Goal: Transaction & Acquisition: Obtain resource

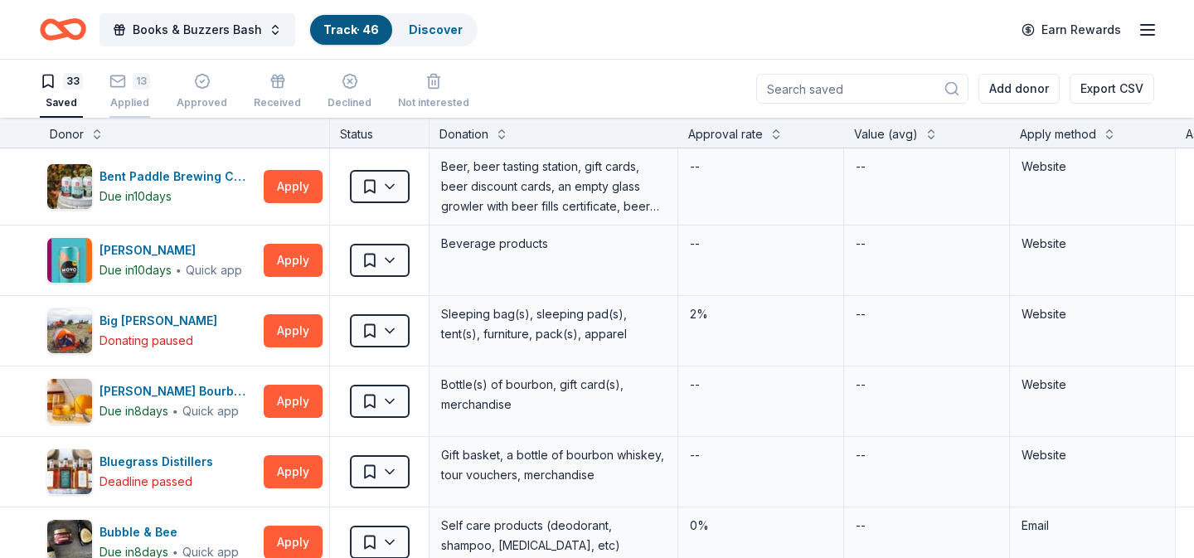
click at [111, 84] on icon "button" at bounding box center [117, 81] width 17 height 17
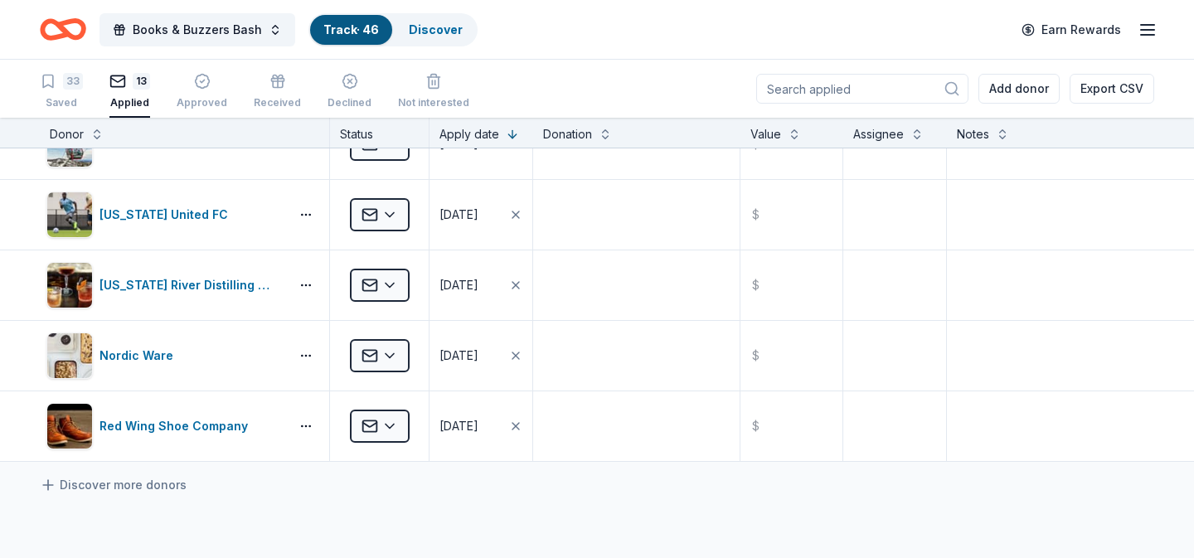
scroll to position [608, 0]
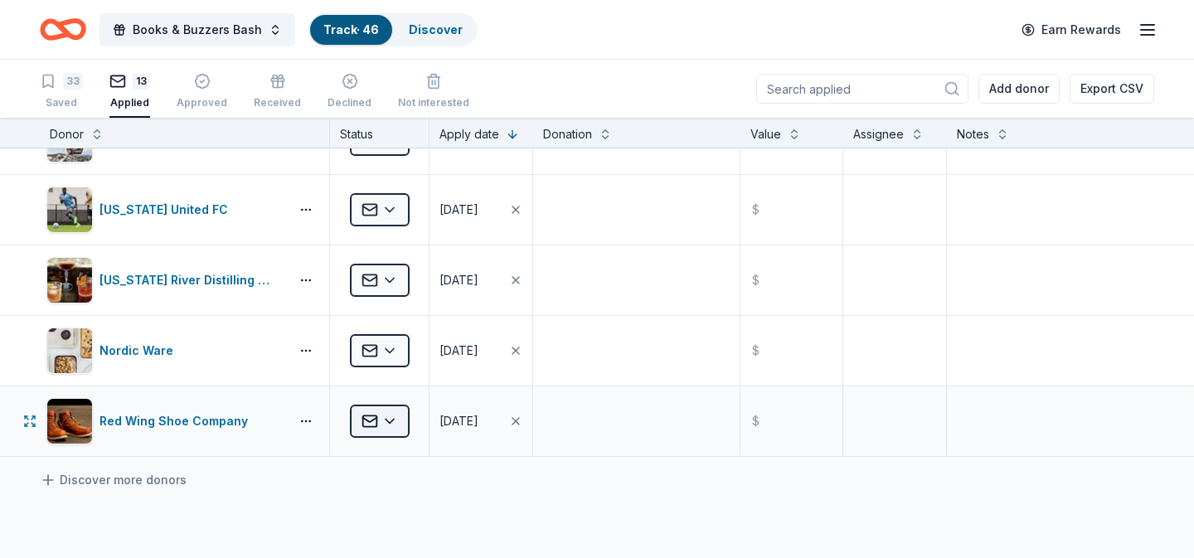
click at [391, 424] on html "Books & Buzzers Bash Track · 46 Discover Earn Rewards 33 Saved 13 Applied Appro…" at bounding box center [597, 279] width 1194 height 558
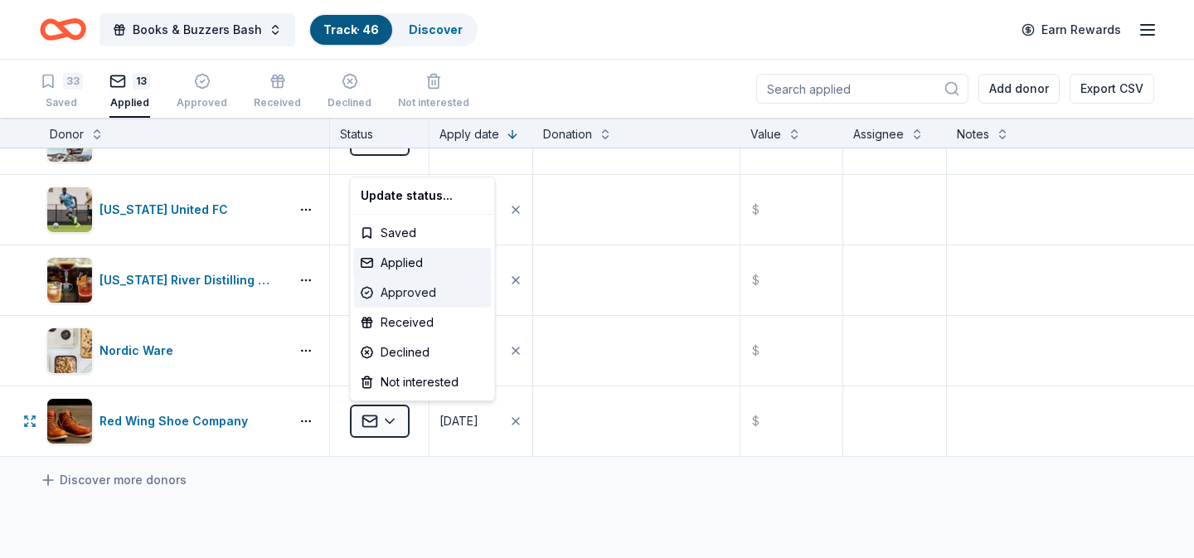
click at [422, 299] on div "Approved" at bounding box center [423, 293] width 138 height 30
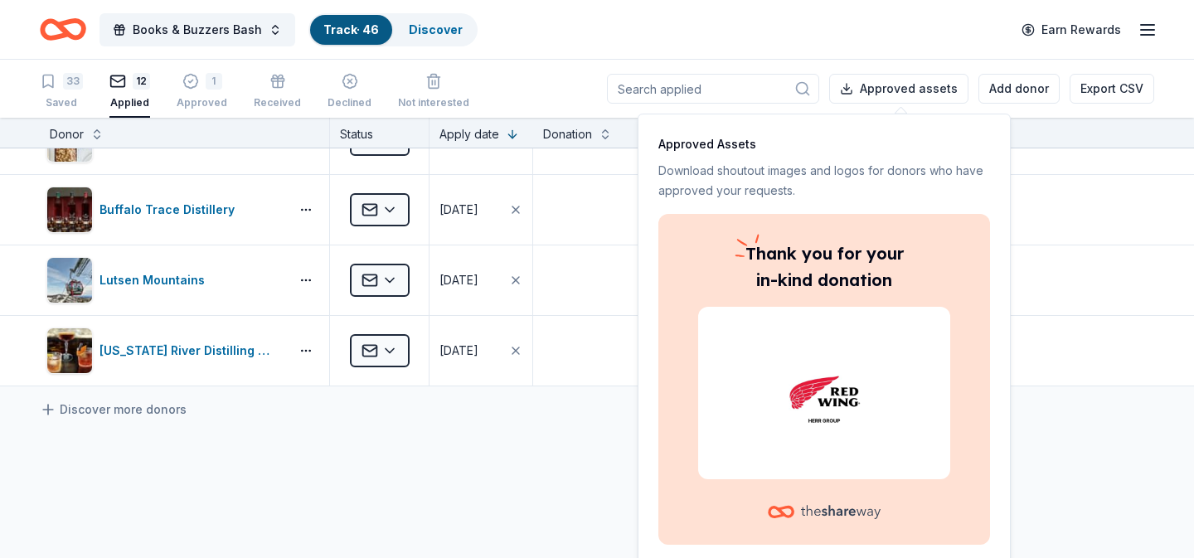
scroll to position [467, 0]
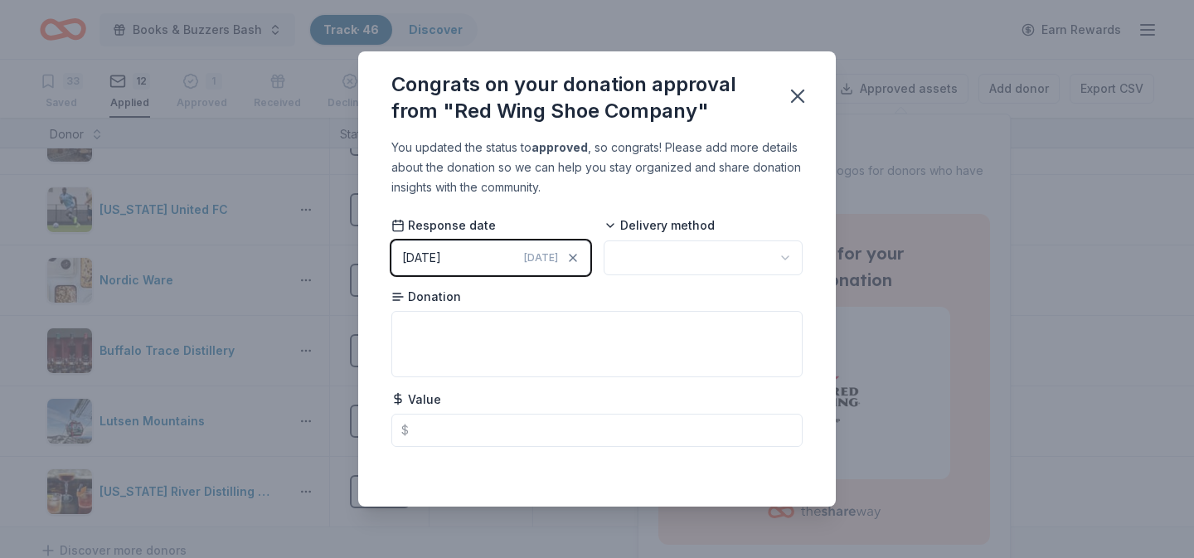
click at [531, 260] on span "Today" at bounding box center [541, 257] width 34 height 13
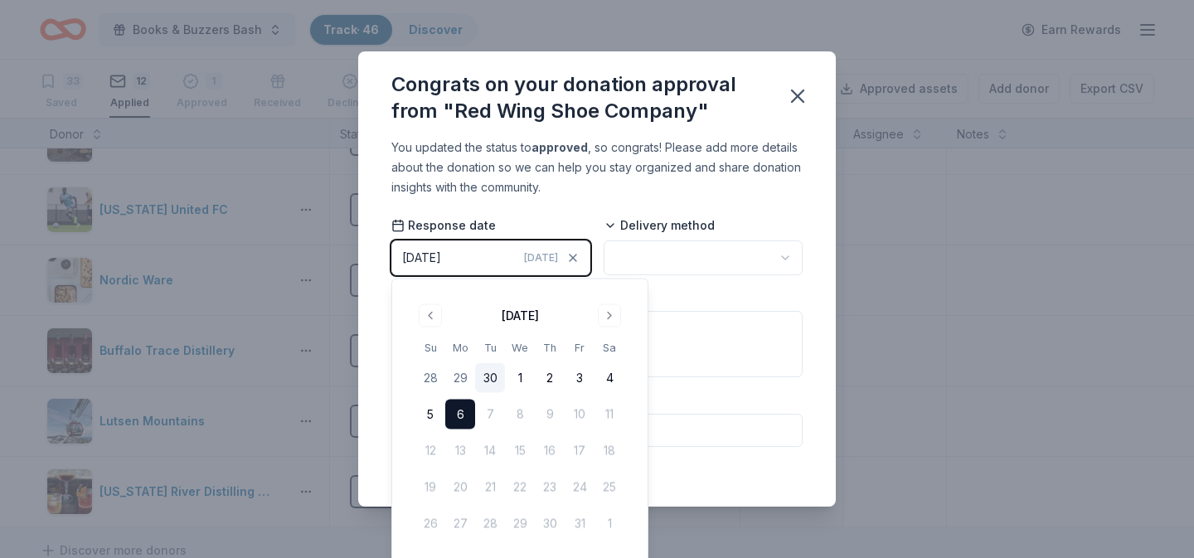
click at [491, 380] on button "30" at bounding box center [490, 378] width 30 height 30
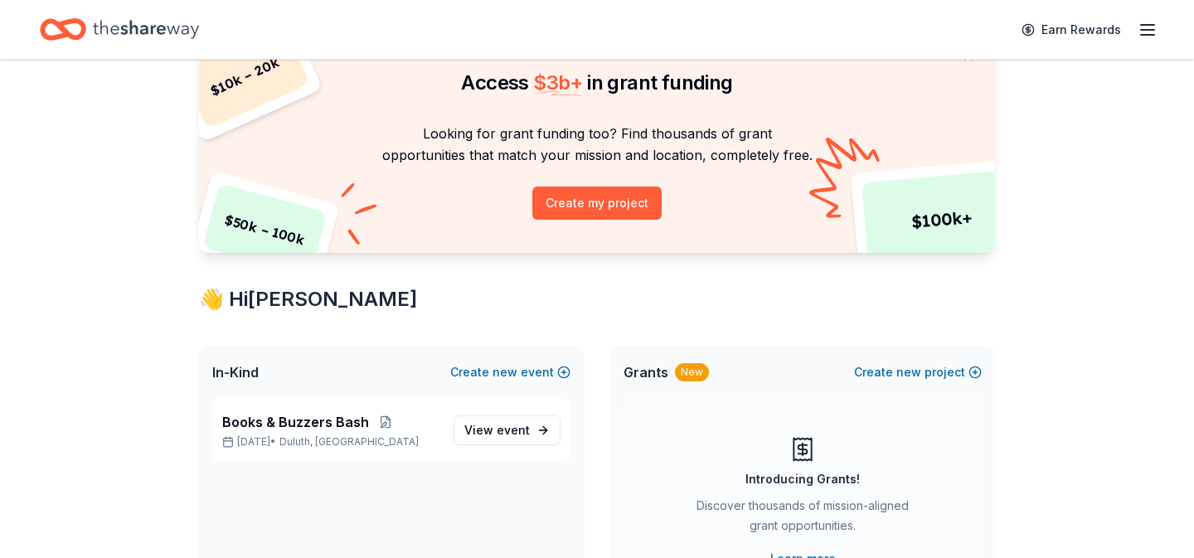
scroll to position [172, 0]
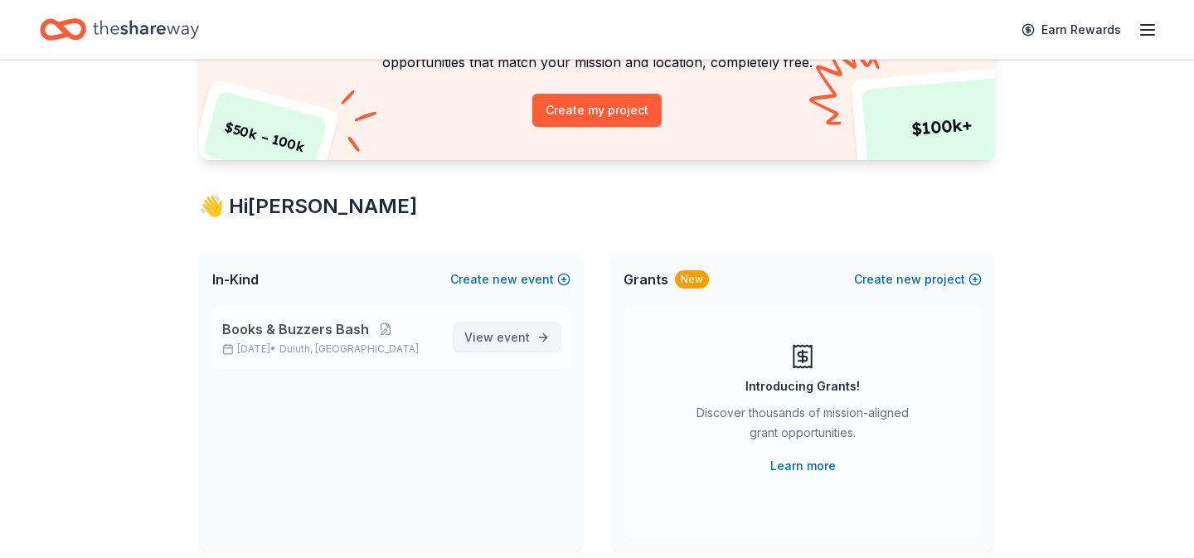
click at [513, 327] on link "View event" at bounding box center [507, 338] width 107 height 30
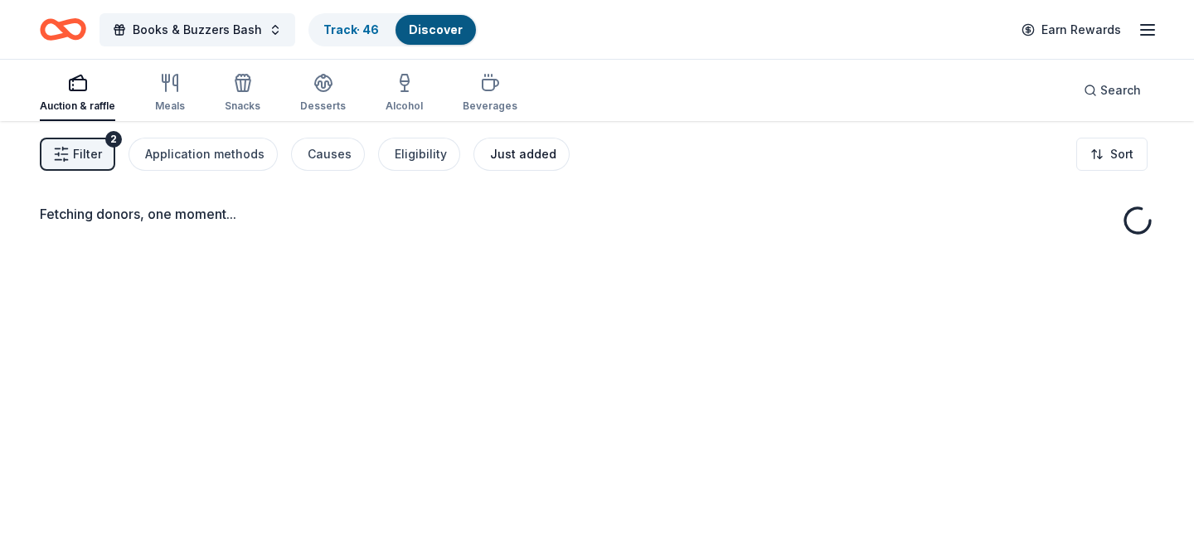
click at [502, 148] on div "Just added" at bounding box center [523, 154] width 66 height 20
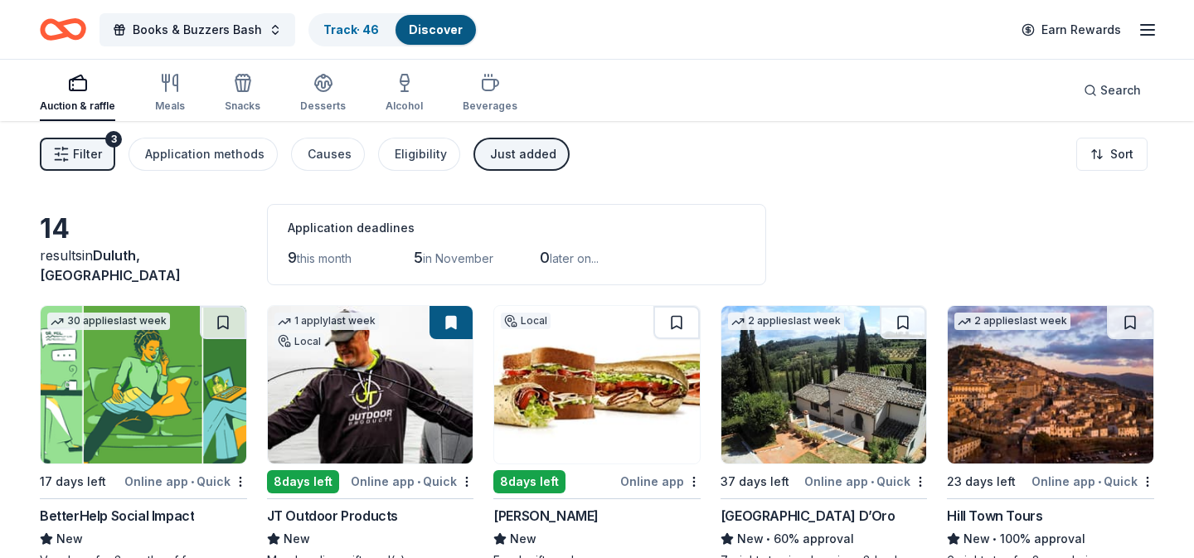
click at [66, 152] on icon "button" at bounding box center [61, 154] width 17 height 17
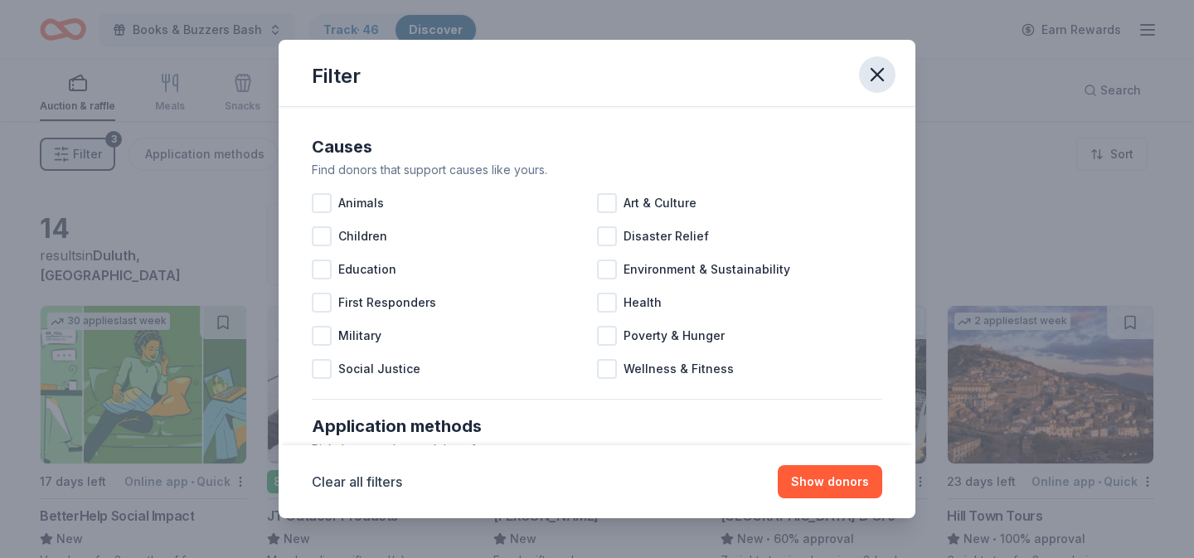
click at [877, 75] on icon "button" at bounding box center [877, 75] width 12 height 12
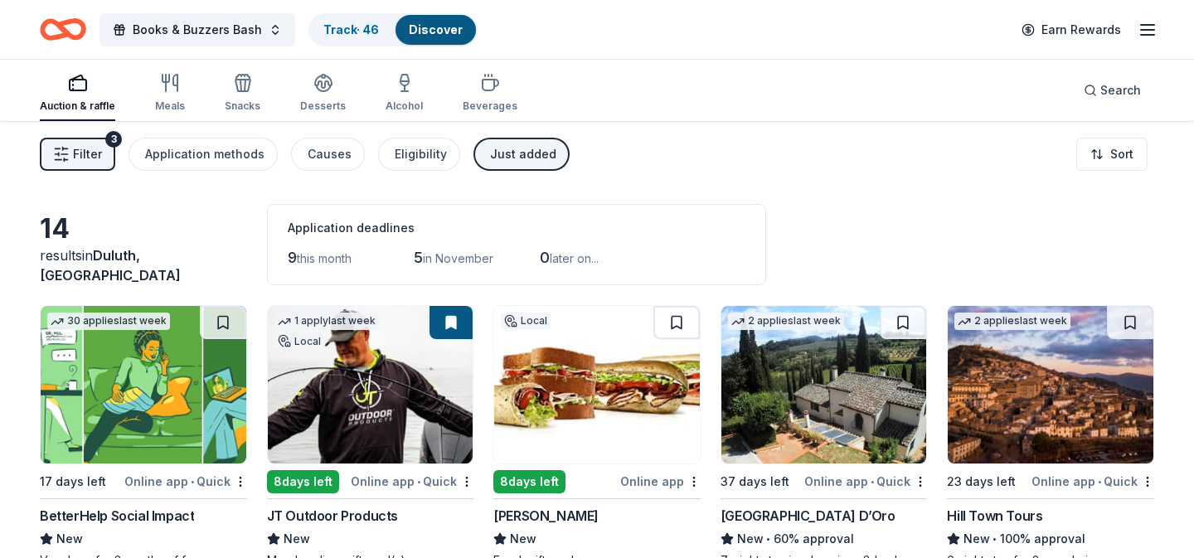
click at [80, 143] on button "Filter 3" at bounding box center [77, 154] width 75 height 33
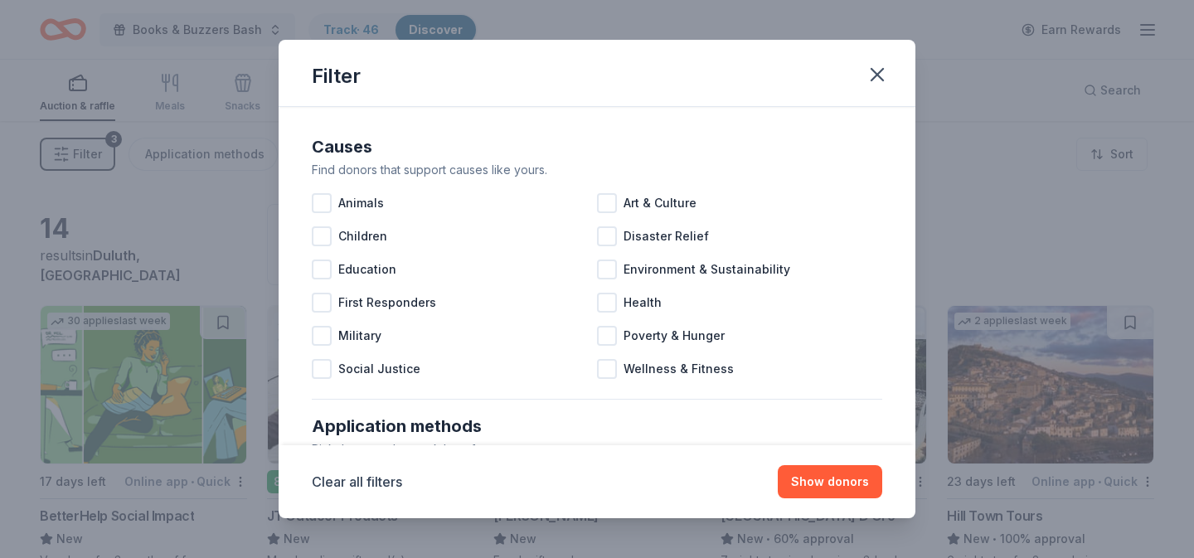
click at [362, 471] on div "Clear all filters Show donors" at bounding box center [597, 481] width 570 height 33
click at [366, 483] on button "Clear all filters" at bounding box center [357, 482] width 90 height 20
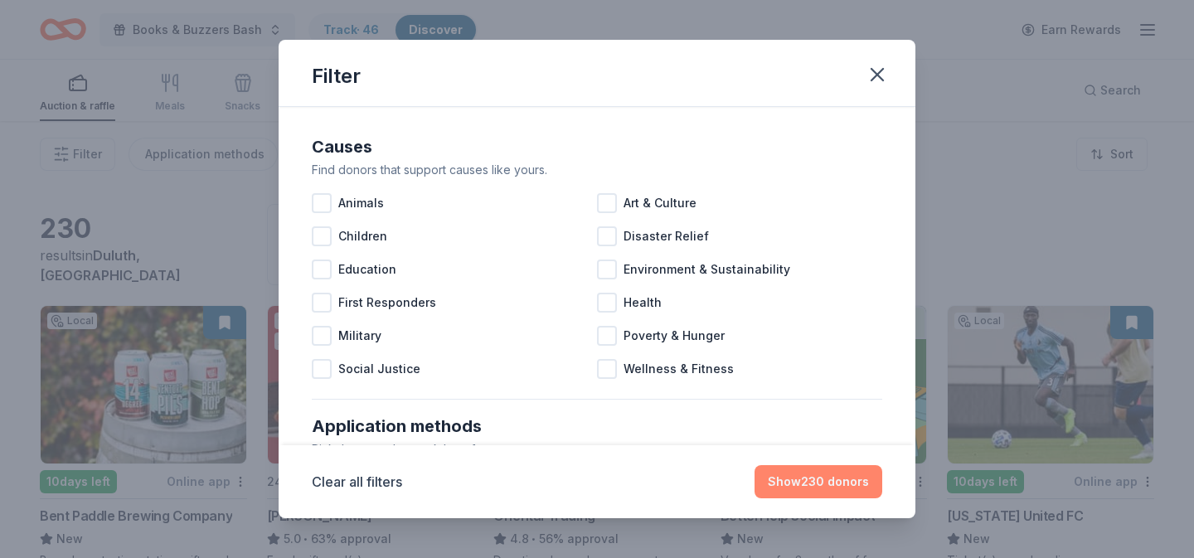
click at [824, 486] on button "Show 230 donors" at bounding box center [819, 481] width 128 height 33
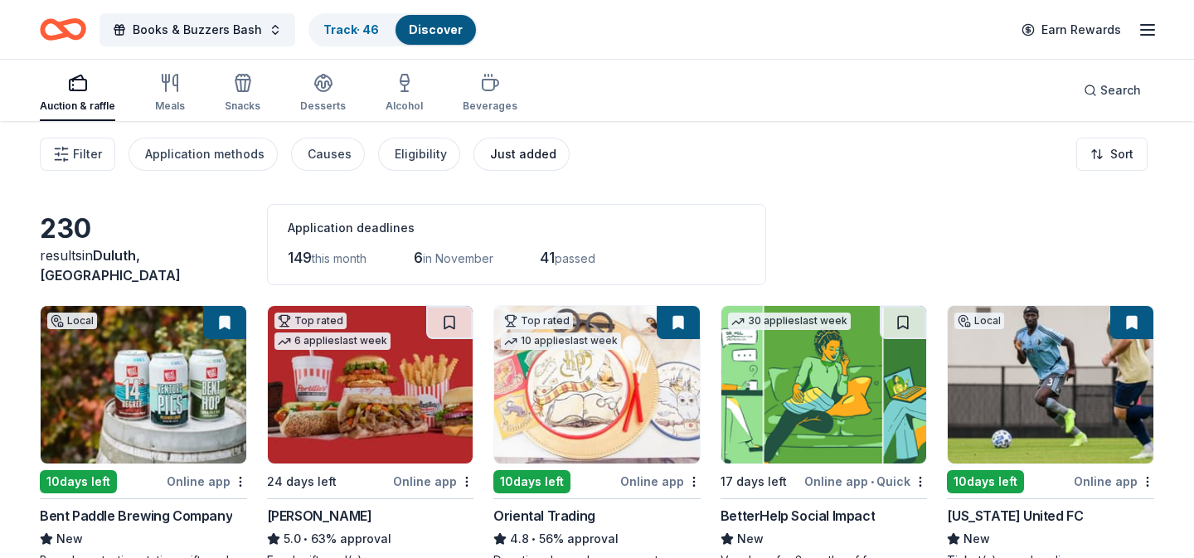
click at [490, 158] on div "Just added" at bounding box center [523, 154] width 66 height 20
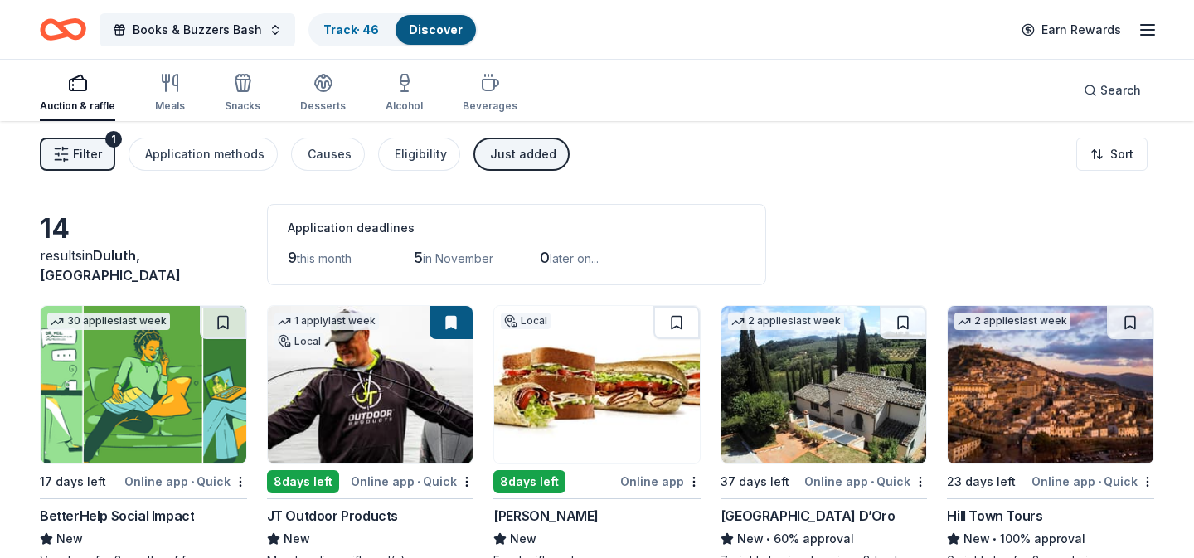
click at [502, 159] on div "Just added" at bounding box center [523, 154] width 66 height 20
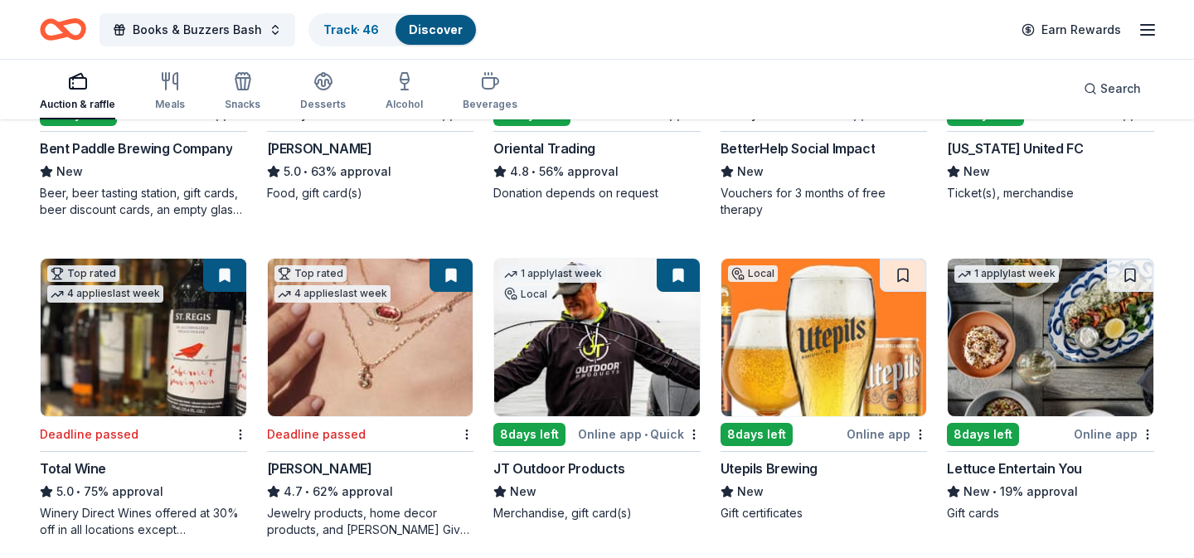
scroll to position [390, 0]
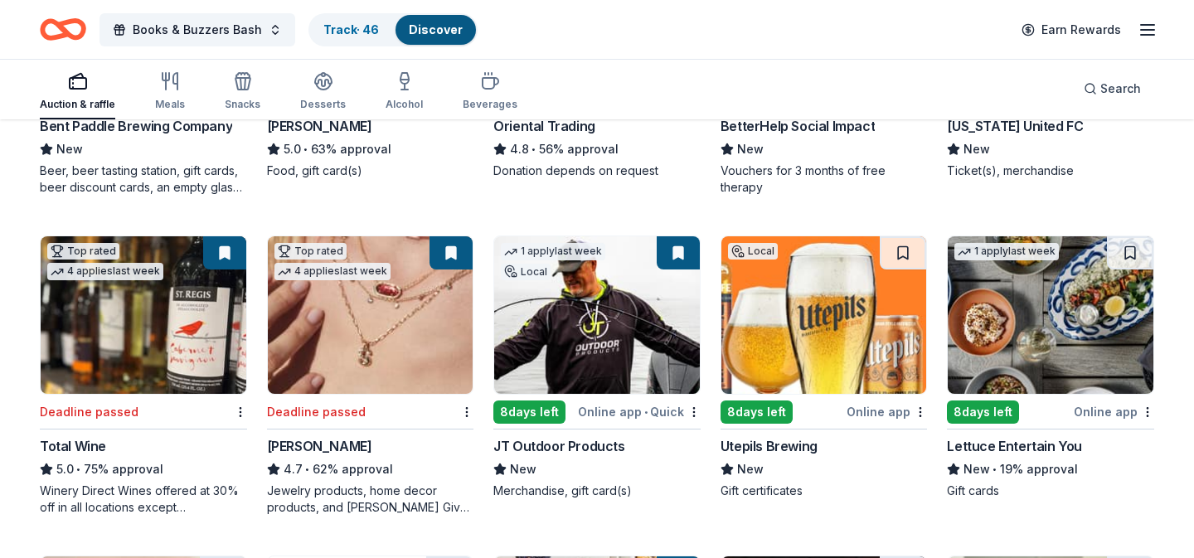
click at [367, 328] on img at bounding box center [371, 315] width 206 height 158
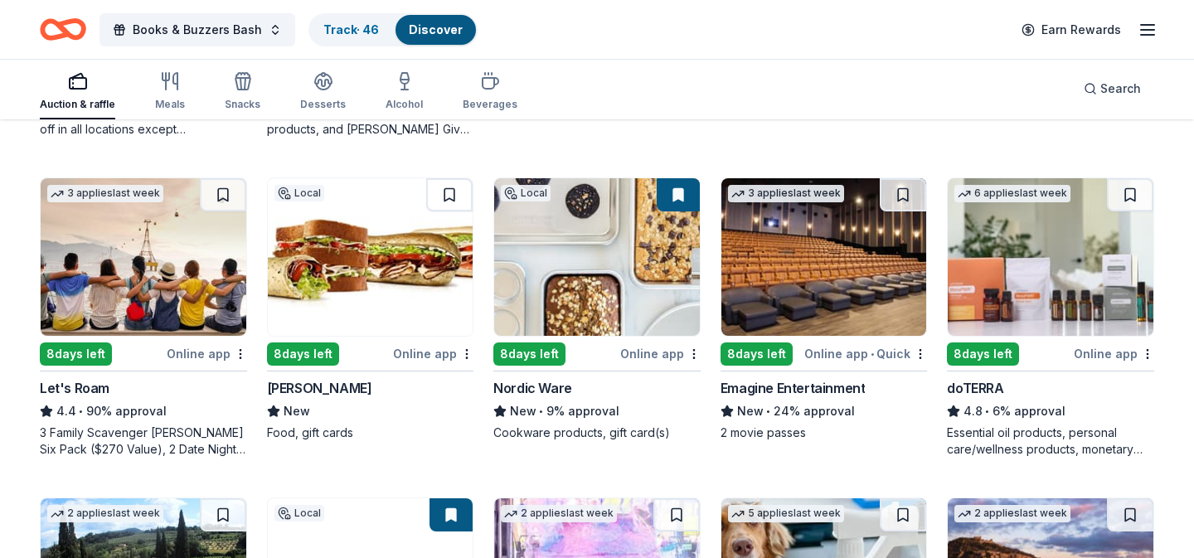
scroll to position [769, 0]
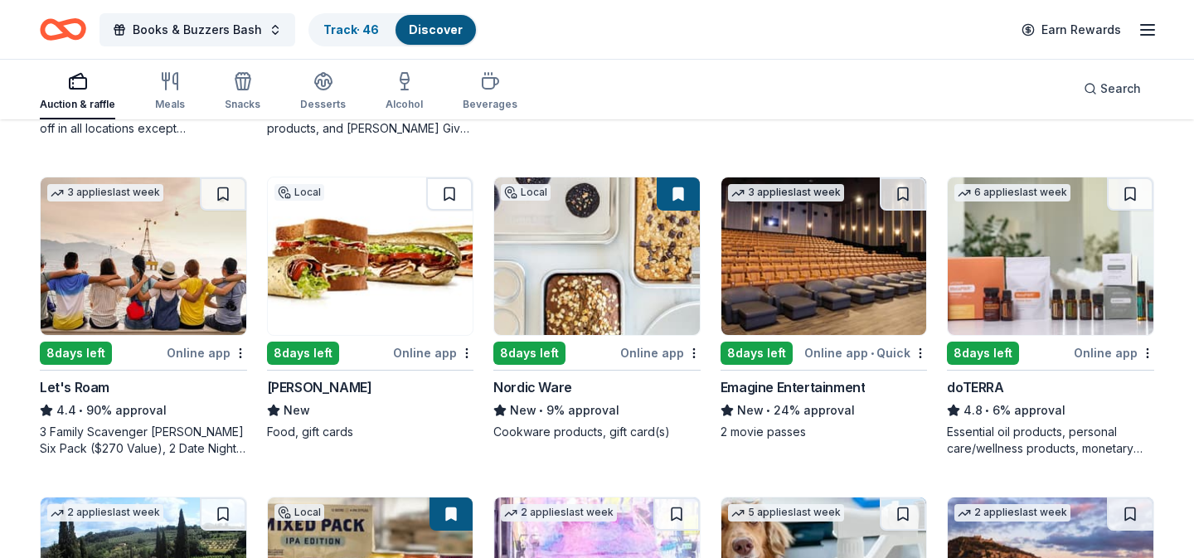
click at [1064, 244] on img at bounding box center [1051, 256] width 206 height 158
click at [1061, 287] on img at bounding box center [1051, 256] width 206 height 158
click at [1119, 197] on button at bounding box center [1130, 193] width 46 height 33
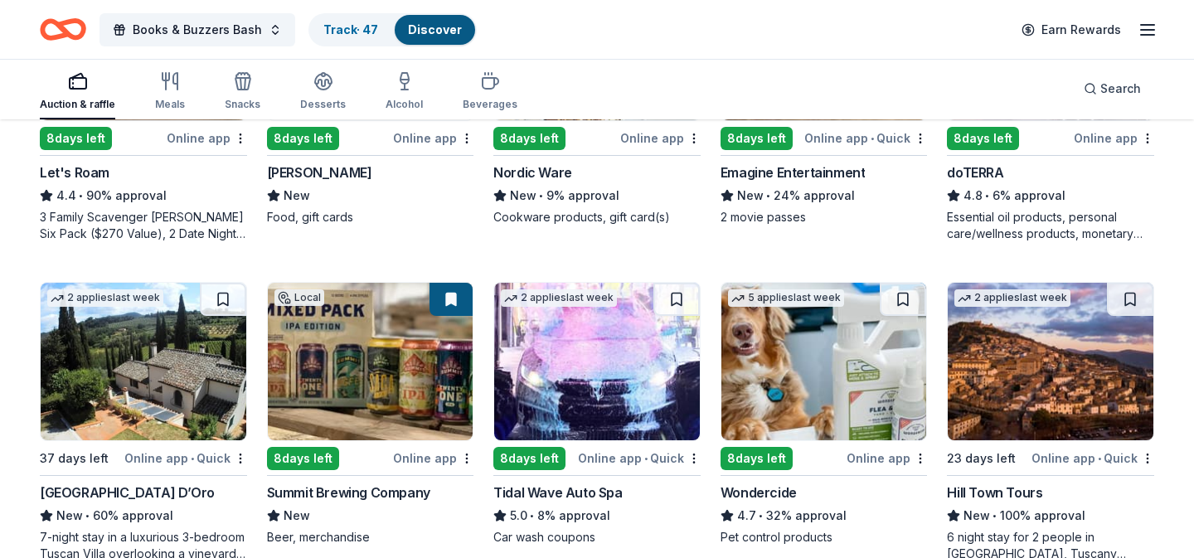
scroll to position [1117, 0]
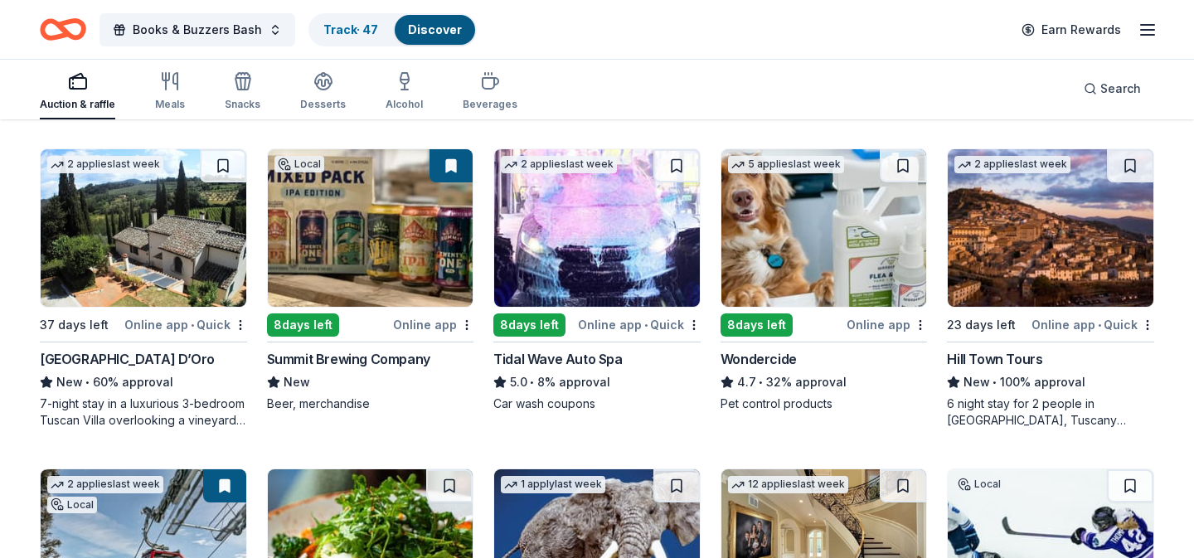
click at [414, 253] on img at bounding box center [371, 228] width 206 height 158
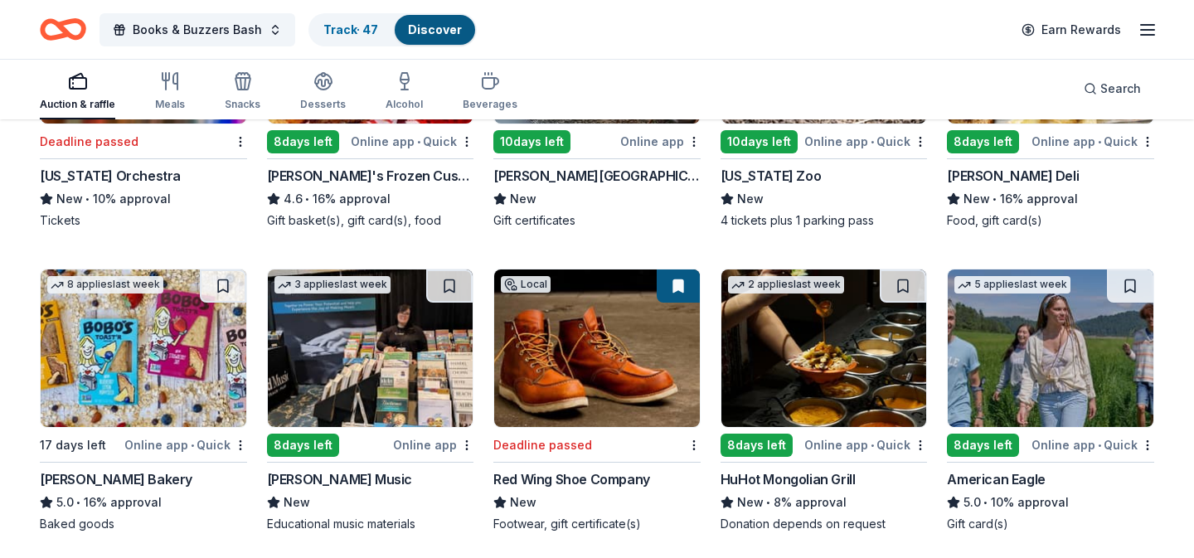
scroll to position [2068, 0]
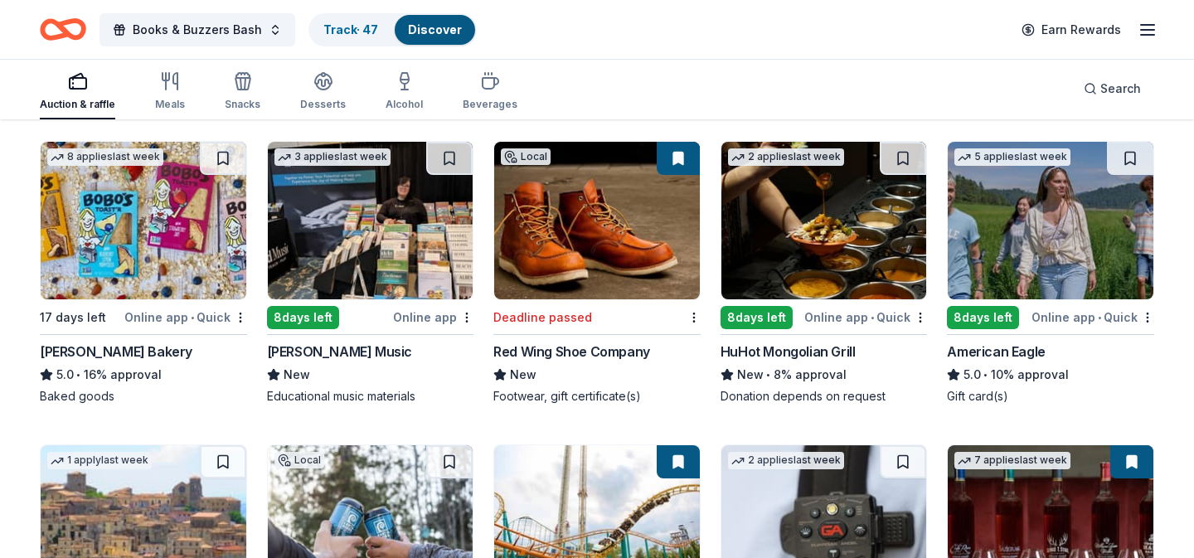
click at [152, 227] on img at bounding box center [144, 221] width 206 height 158
click at [170, 240] on img at bounding box center [144, 221] width 206 height 158
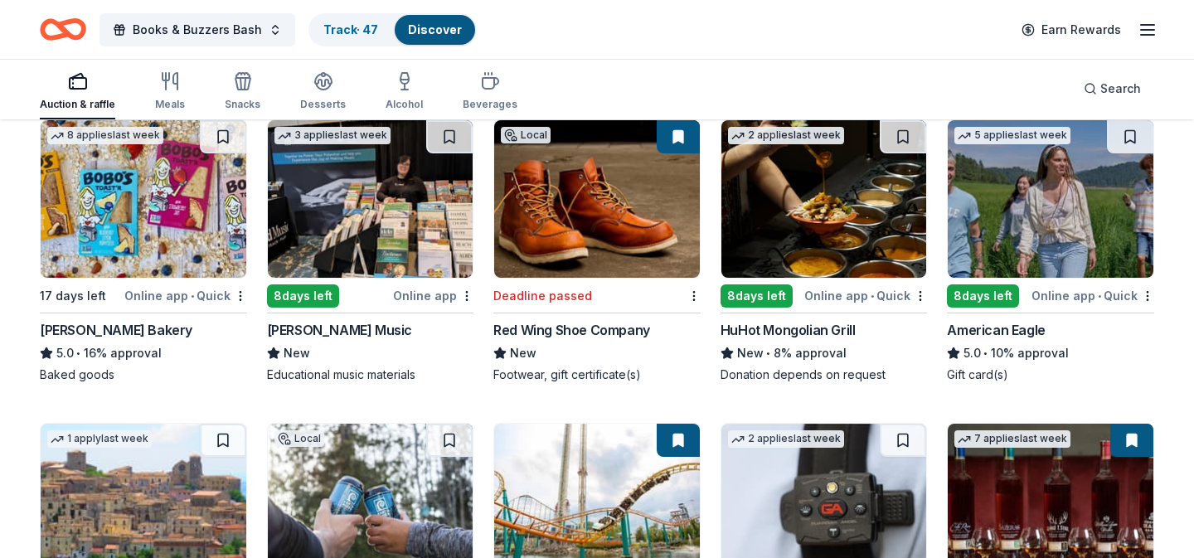
scroll to position [2091, 0]
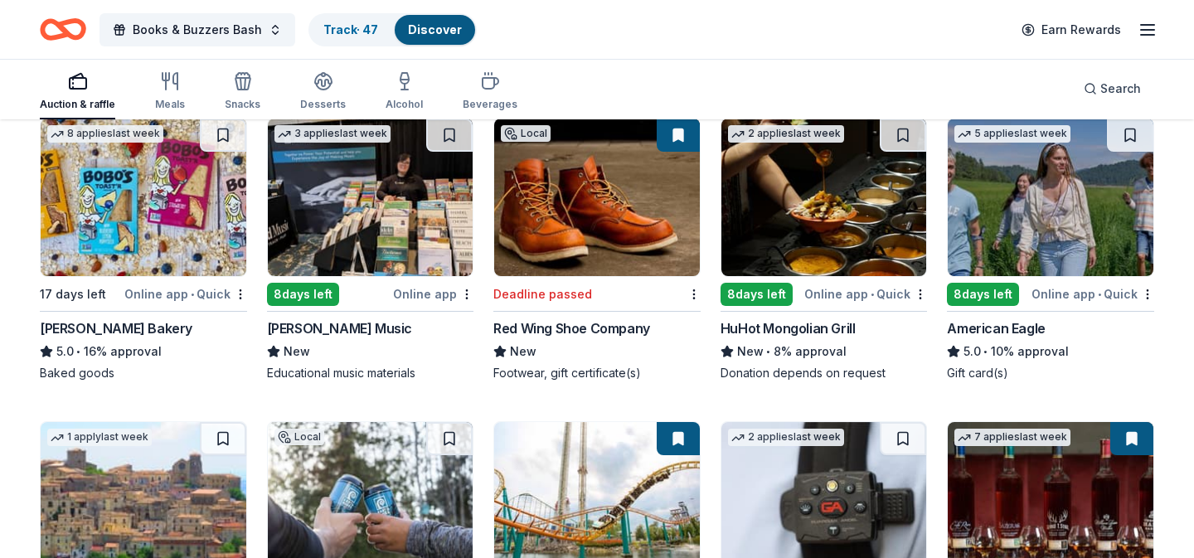
click at [359, 208] on img at bounding box center [371, 198] width 206 height 158
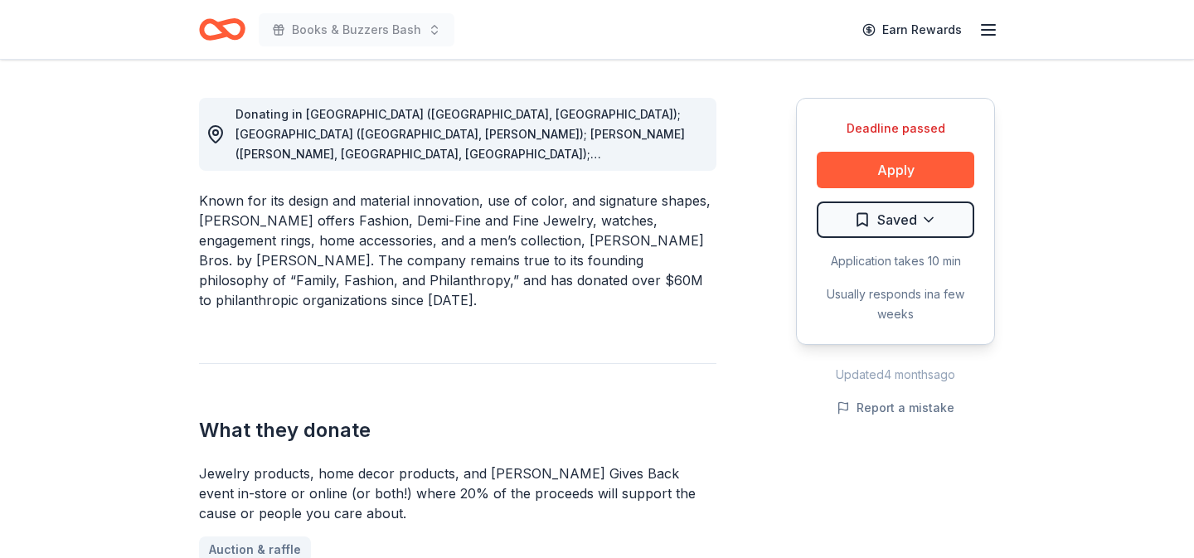
scroll to position [441, 0]
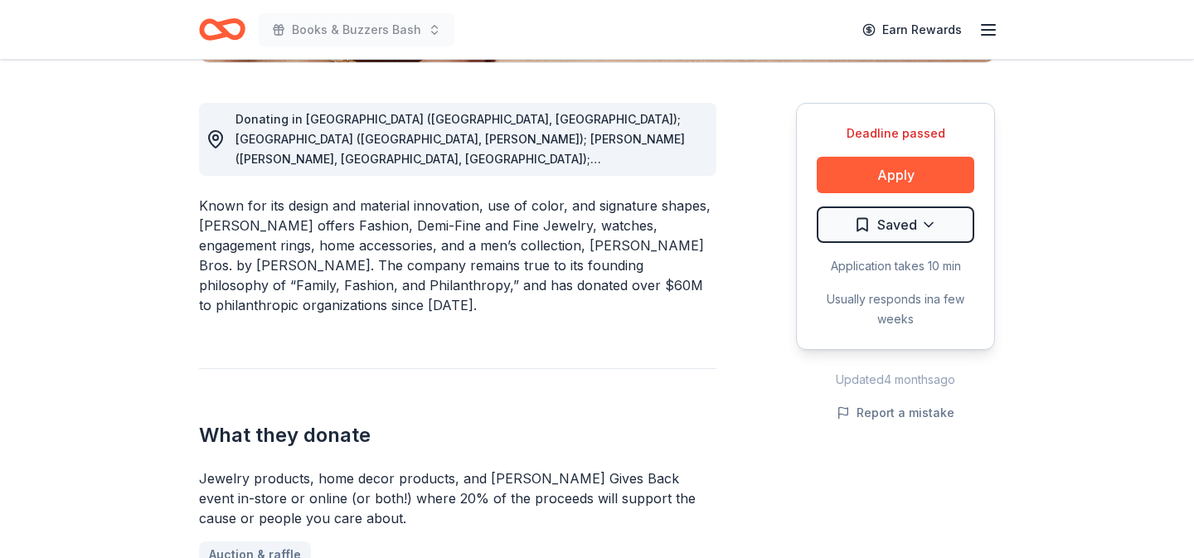
click at [221, 136] on icon at bounding box center [216, 139] width 20 height 20
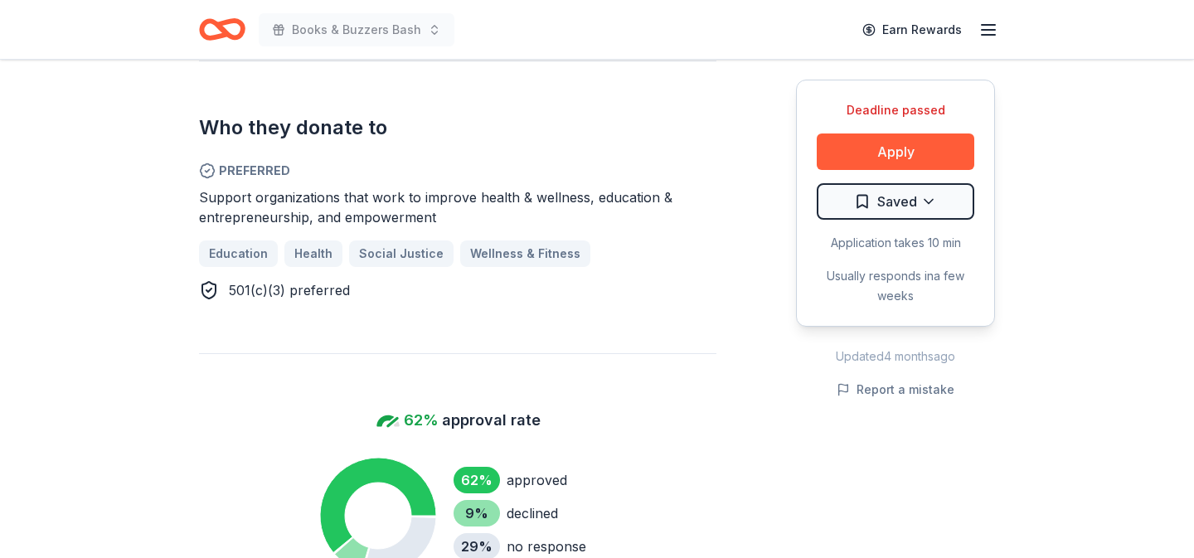
scroll to position [1298, 0]
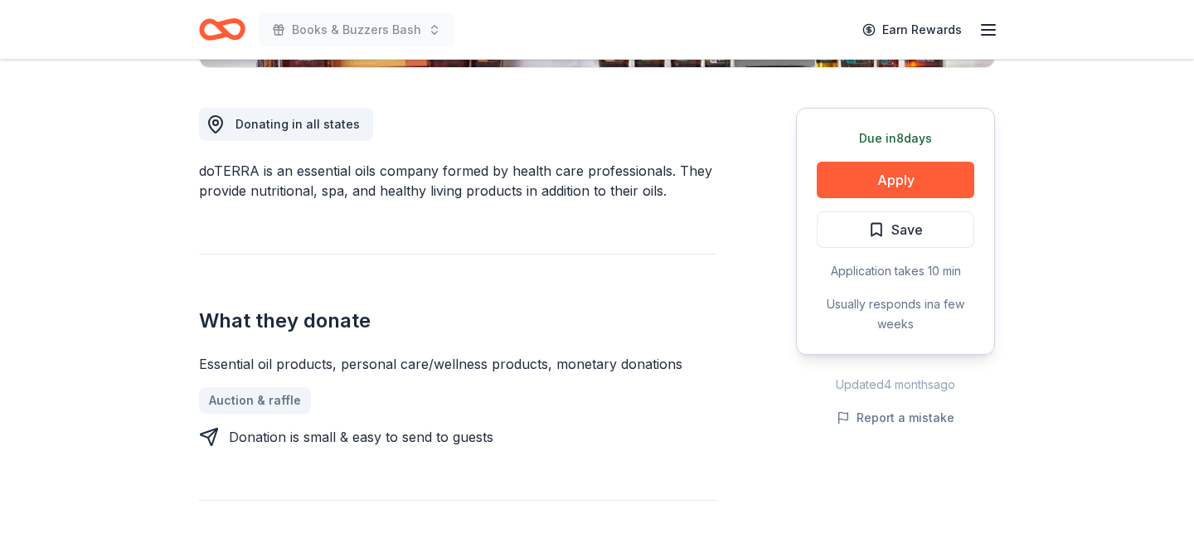
scroll to position [429, 0]
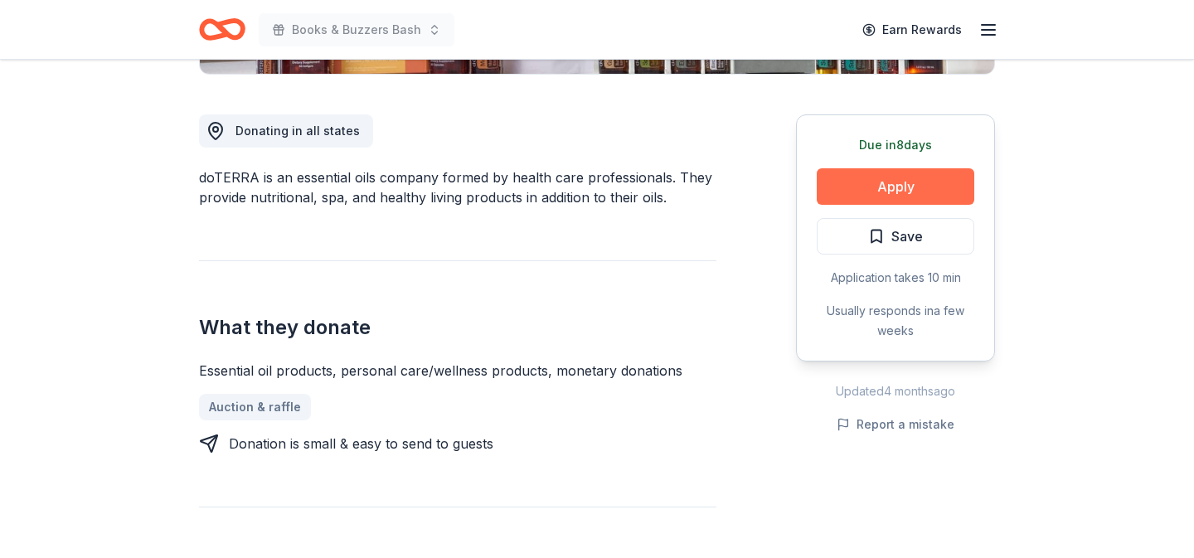
click at [882, 182] on button "Apply" at bounding box center [896, 186] width 158 height 36
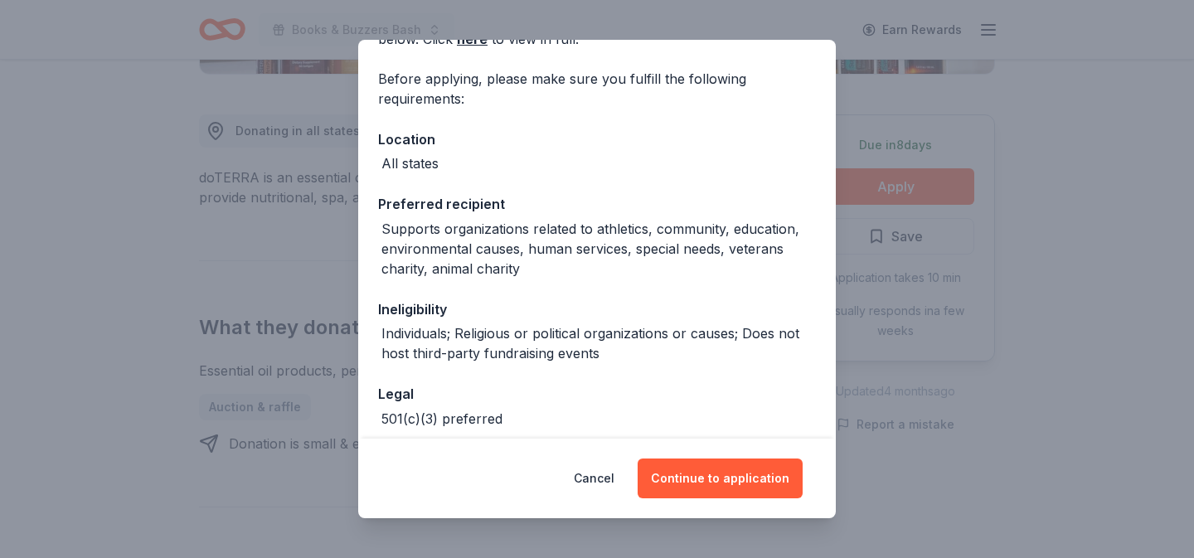
scroll to position [189, 0]
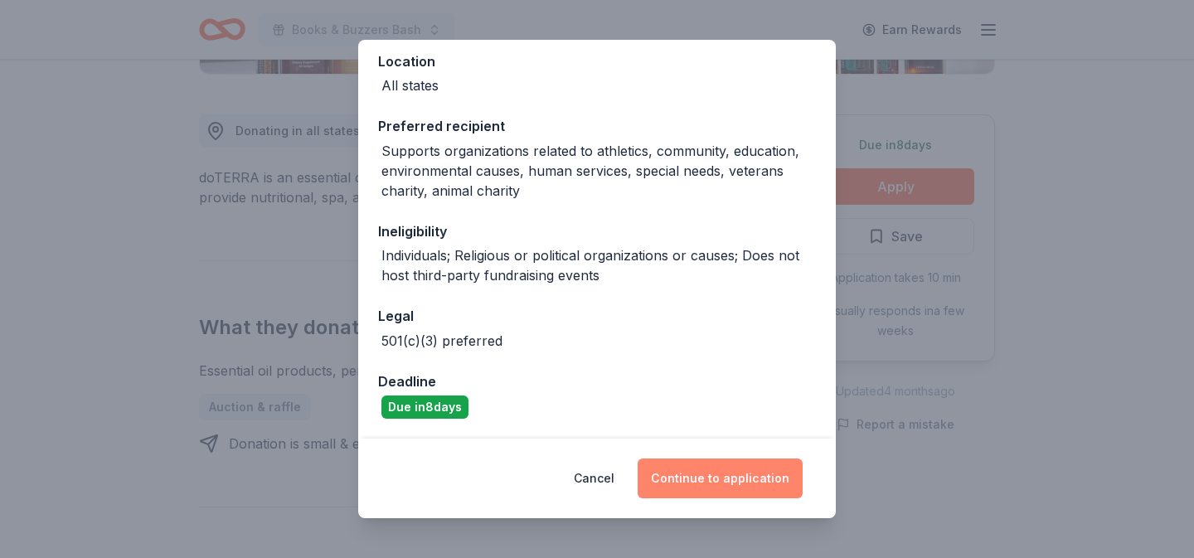
click at [732, 483] on button "Continue to application" at bounding box center [720, 479] width 165 height 40
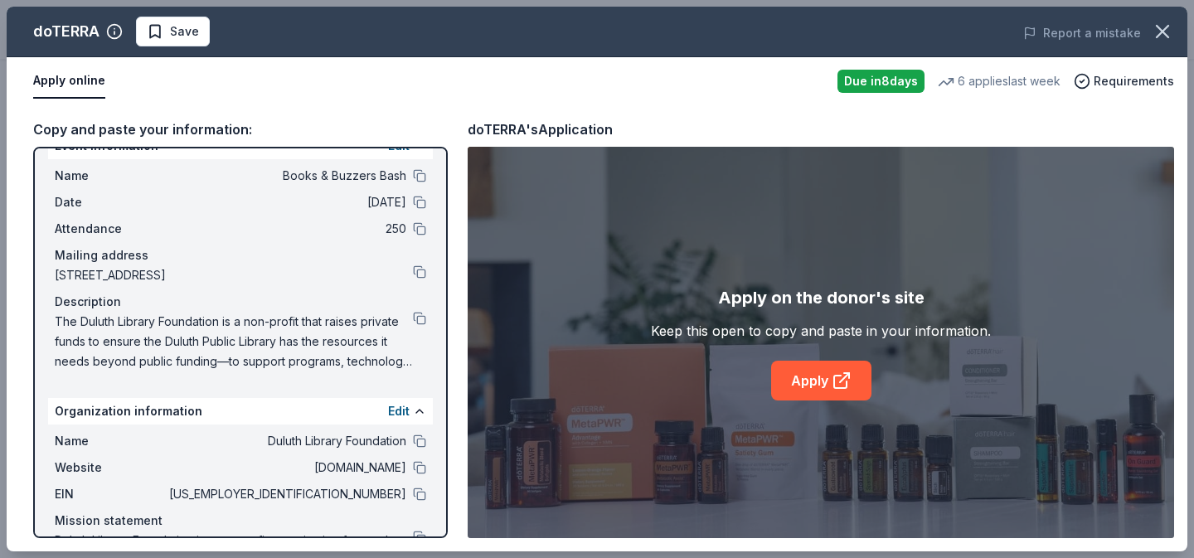
scroll to position [30, 0]
click at [827, 365] on link "Apply" at bounding box center [821, 381] width 100 height 40
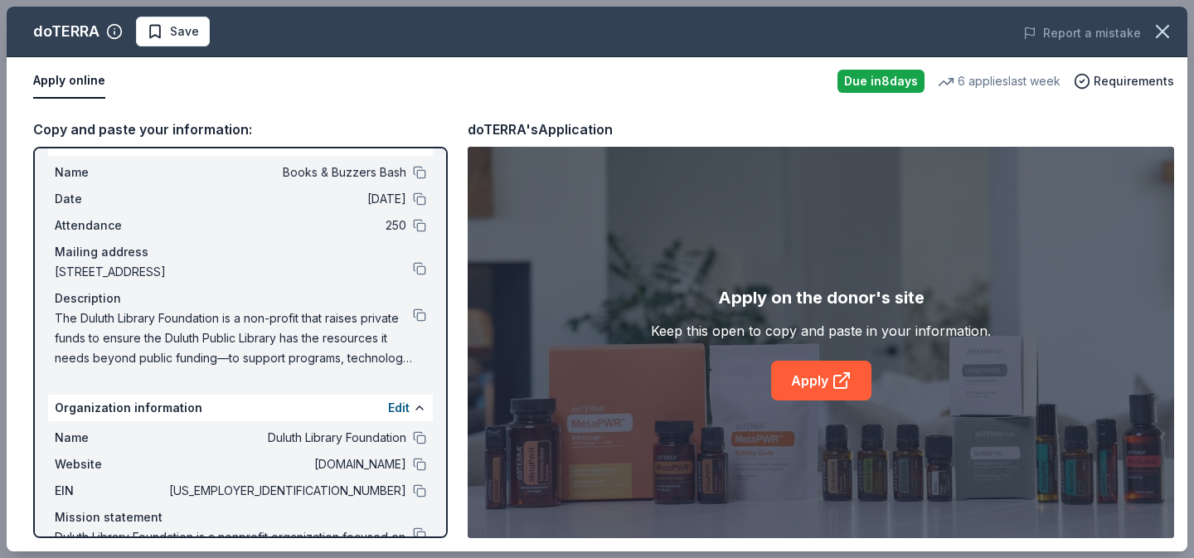
scroll to position [0, 0]
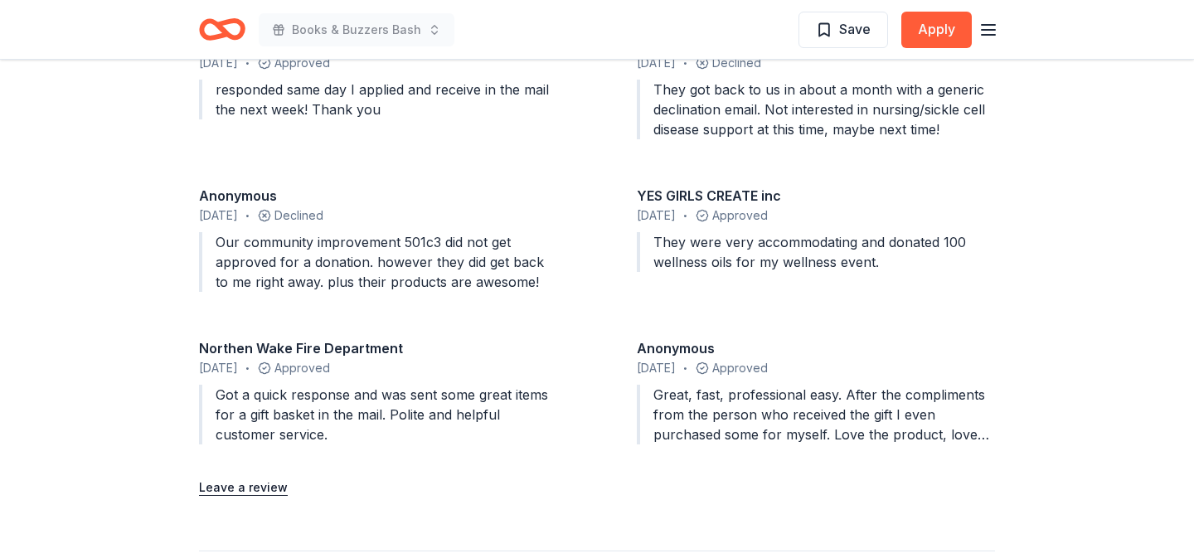
scroll to position [1817, 0]
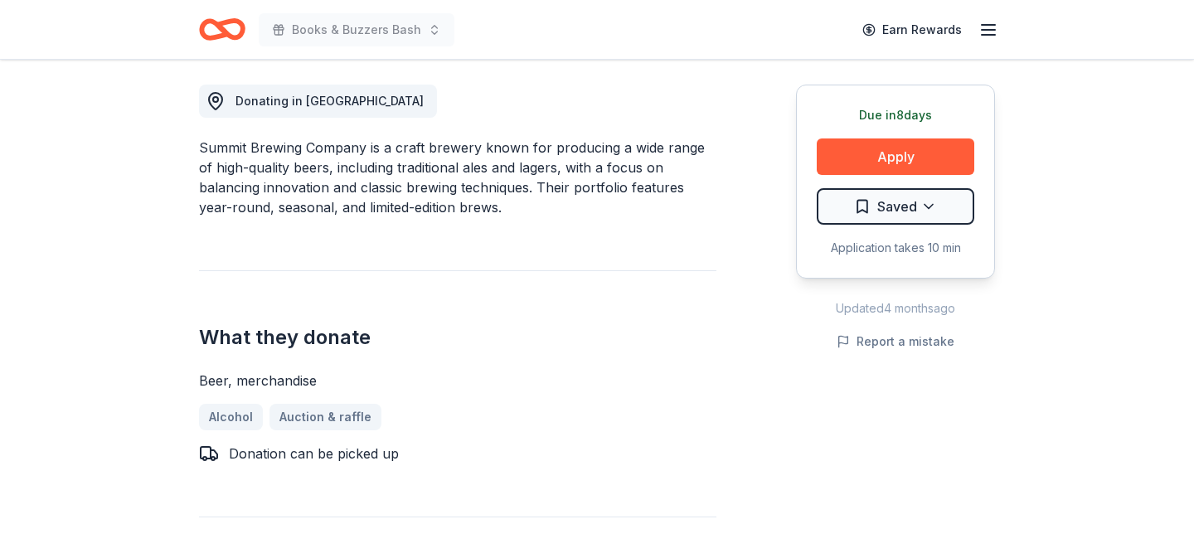
scroll to position [496, 0]
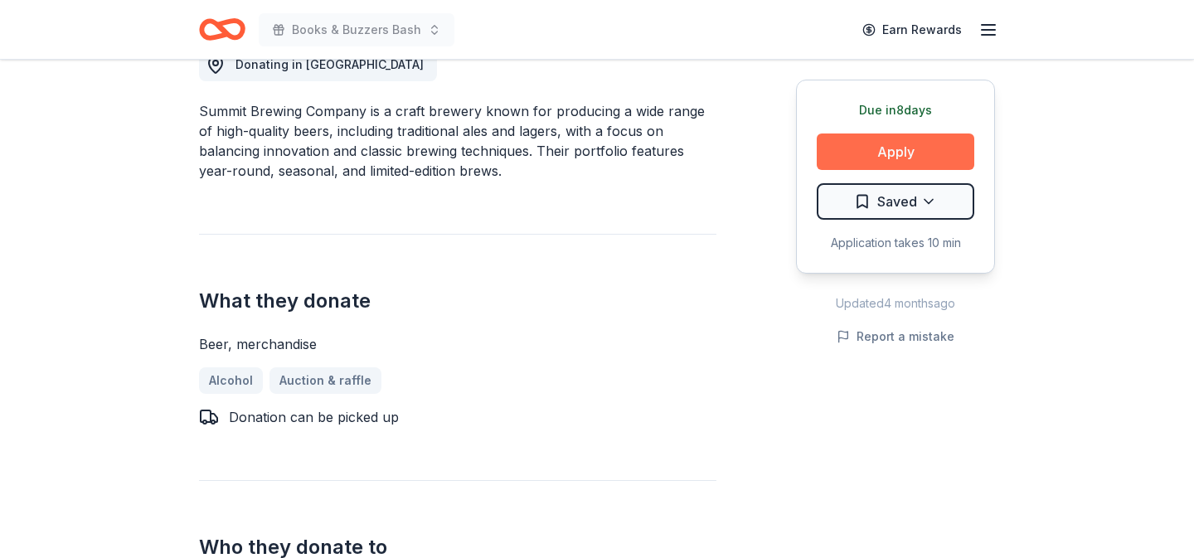
click at [848, 148] on button "Apply" at bounding box center [896, 151] width 158 height 36
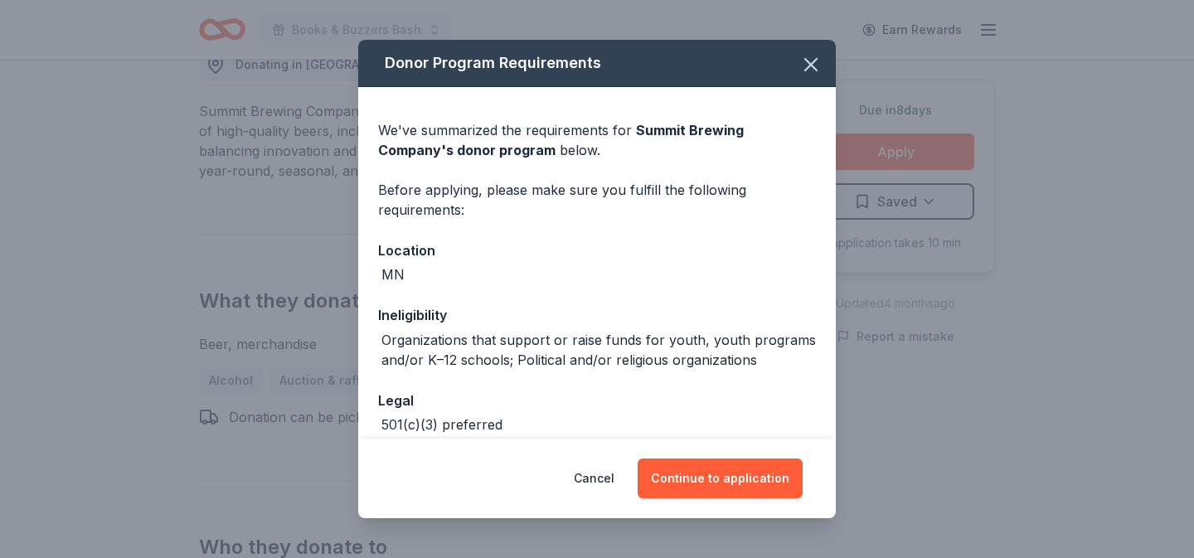
scroll to position [84, 0]
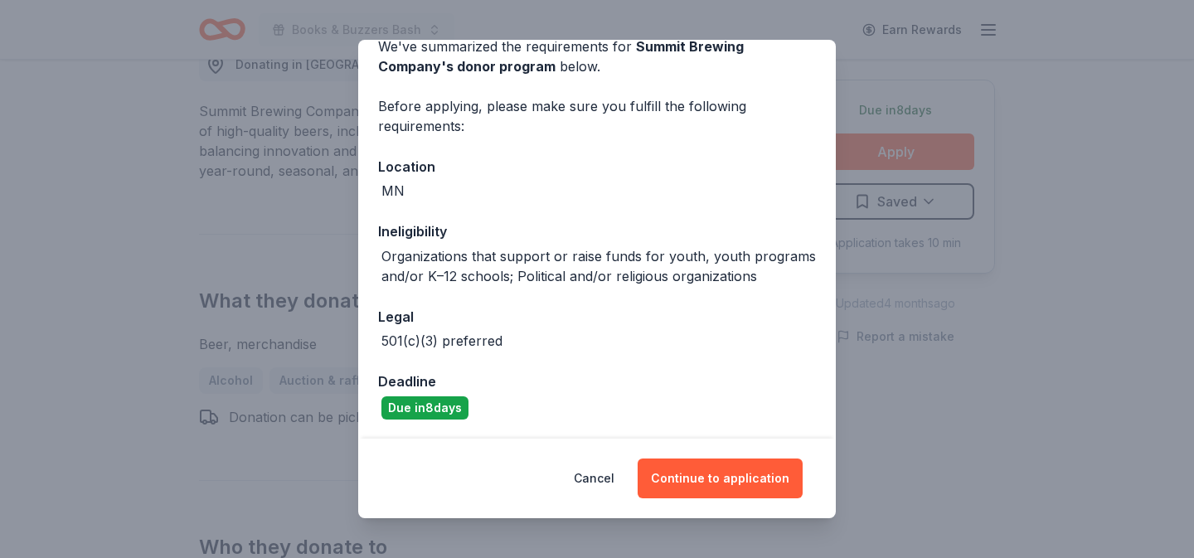
click at [887, 309] on div "Donor Program Requirements We've summarized the requirements for Summit Brewing…" at bounding box center [597, 279] width 1194 height 558
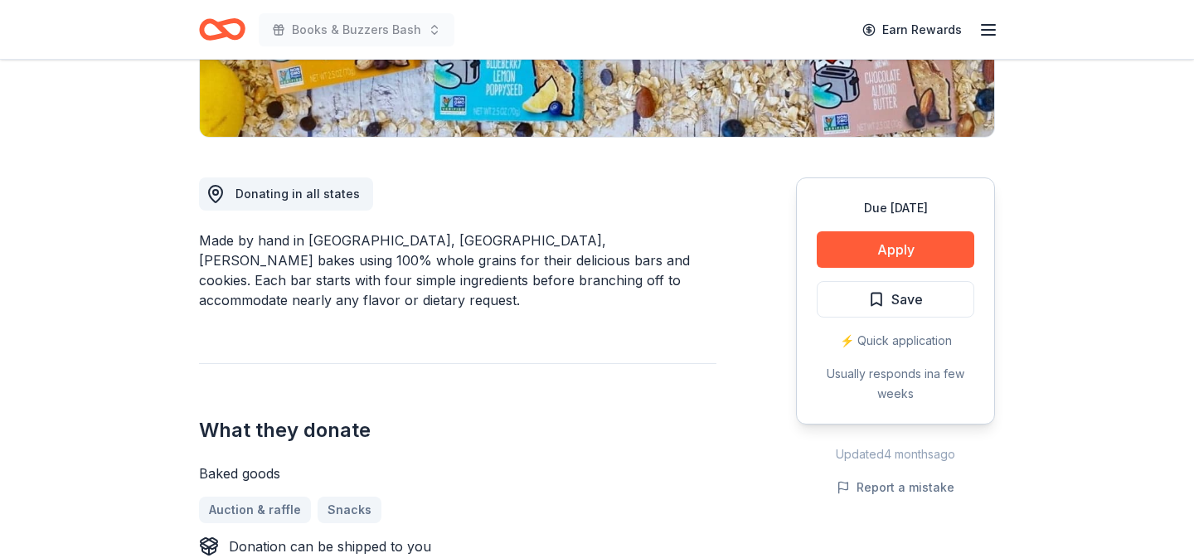
scroll to position [379, 0]
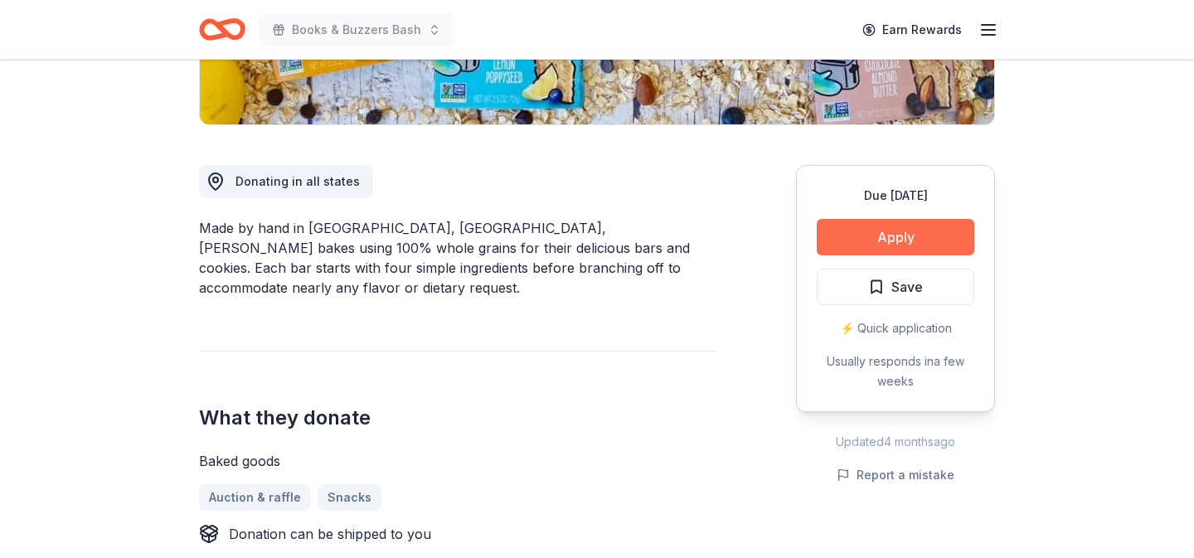
click at [905, 242] on button "Apply" at bounding box center [896, 237] width 158 height 36
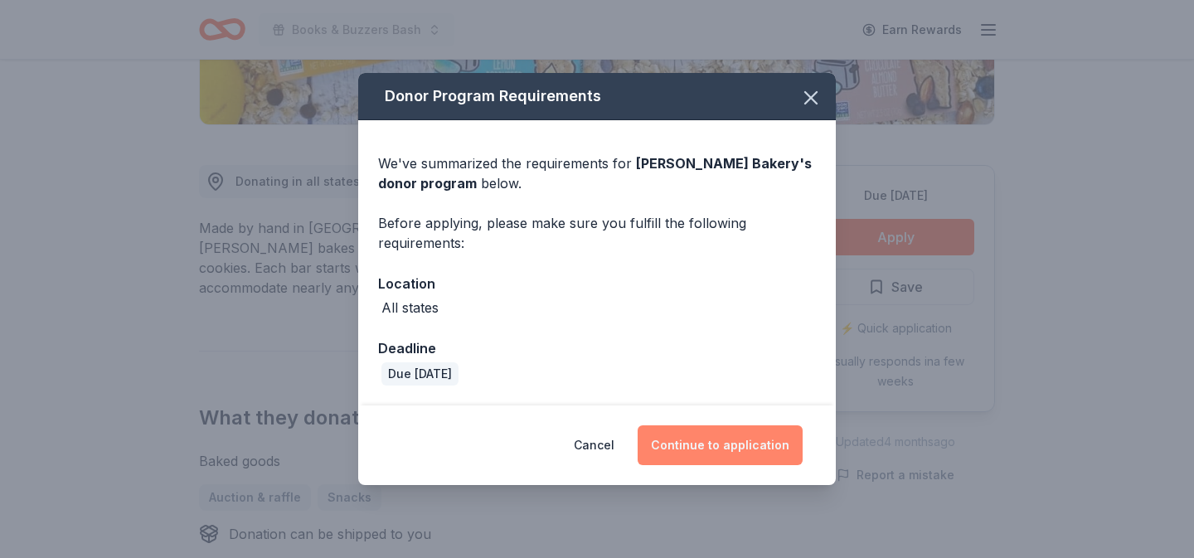
click at [705, 446] on button "Continue to application" at bounding box center [720, 445] width 165 height 40
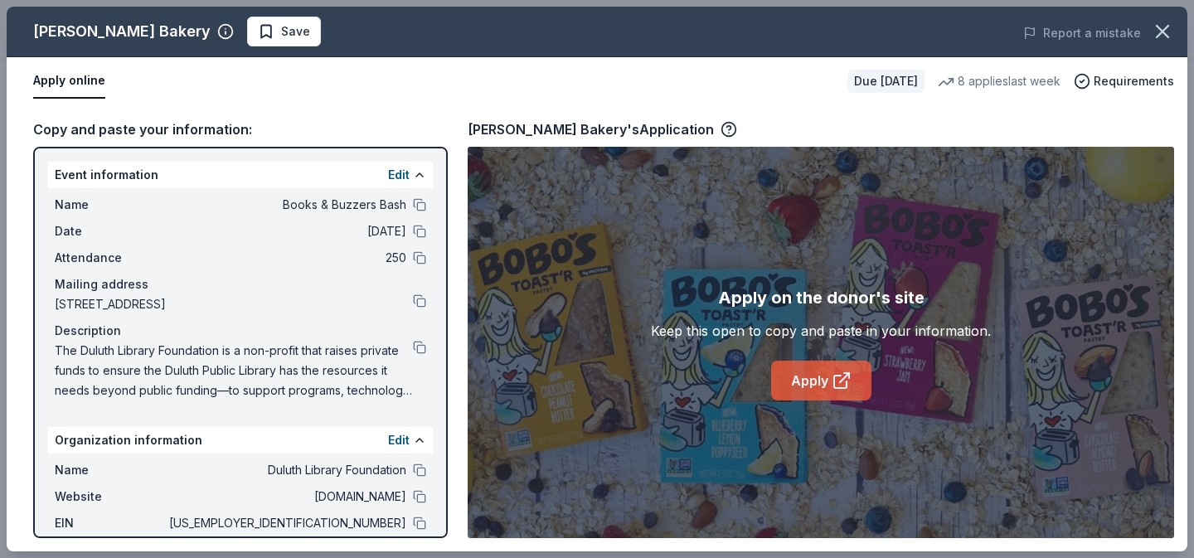
click at [817, 391] on link "Apply" at bounding box center [821, 381] width 100 height 40
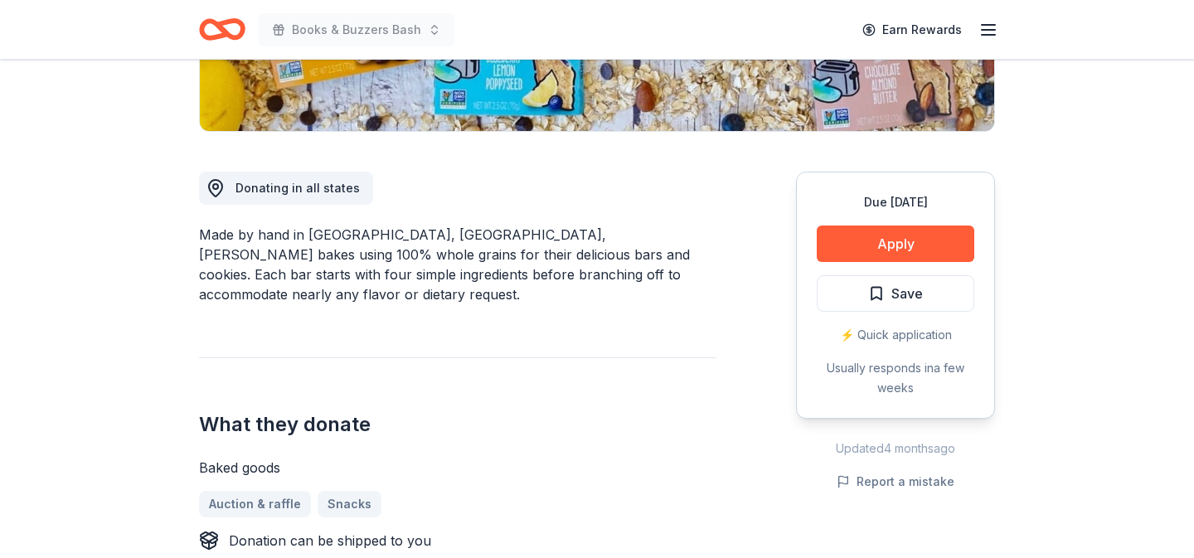
scroll to position [392, 0]
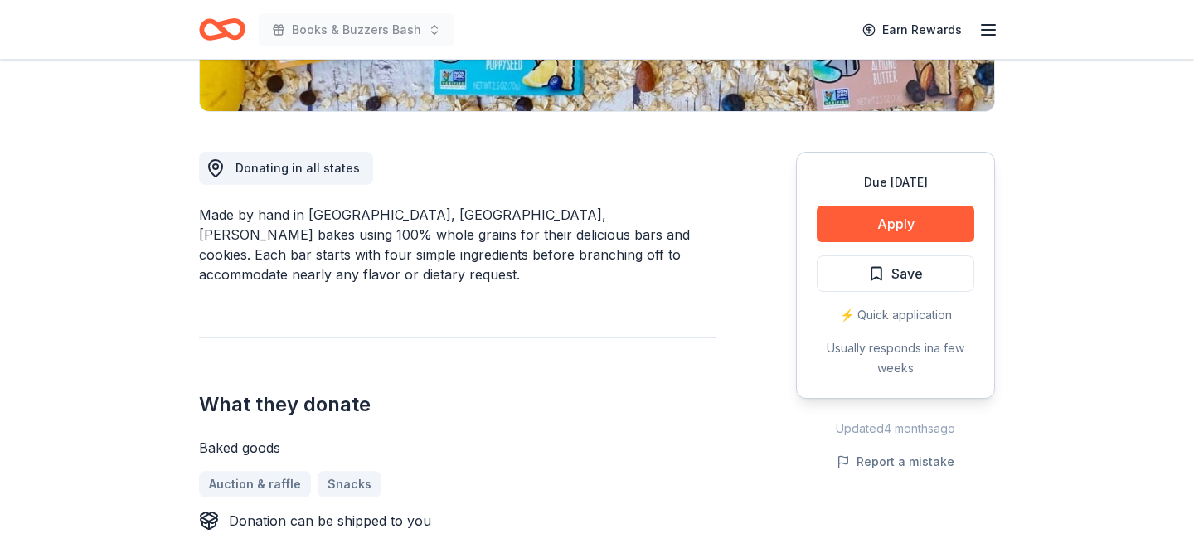
click at [424, 337] on div "What they donate Baked goods Auction & raffle Snacks Donation can be shipped to…" at bounding box center [457, 433] width 517 height 193
click at [426, 226] on div "Made by hand in [GEOGRAPHIC_DATA], [GEOGRAPHIC_DATA], [PERSON_NAME] bakes using…" at bounding box center [457, 245] width 517 height 80
click at [457, 248] on div "Made by hand in [GEOGRAPHIC_DATA], [GEOGRAPHIC_DATA], [PERSON_NAME] bakes using…" at bounding box center [457, 245] width 517 height 80
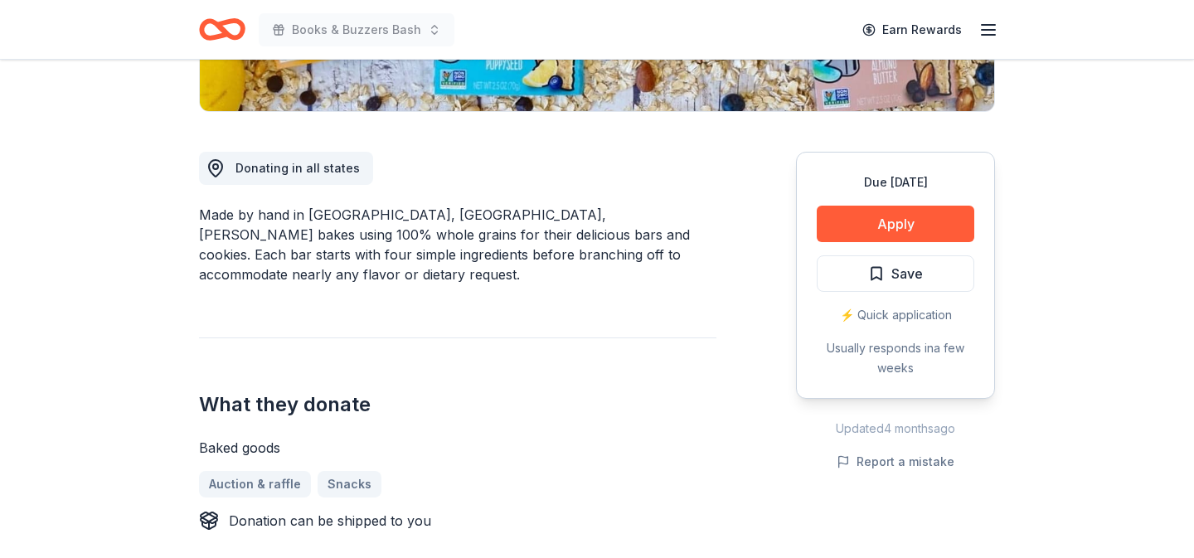
click at [457, 248] on div "Made by hand in [GEOGRAPHIC_DATA], [GEOGRAPHIC_DATA], [PERSON_NAME] bakes using…" at bounding box center [457, 245] width 517 height 80
click at [522, 309] on div "Donating in all states Made by hand in Boulder, CO, Bobo's bakes using 100% who…" at bounding box center [457, 408] width 517 height 592
drag, startPoint x: 642, startPoint y: 249, endPoint x: 182, endPoint y: 224, distance: 460.0
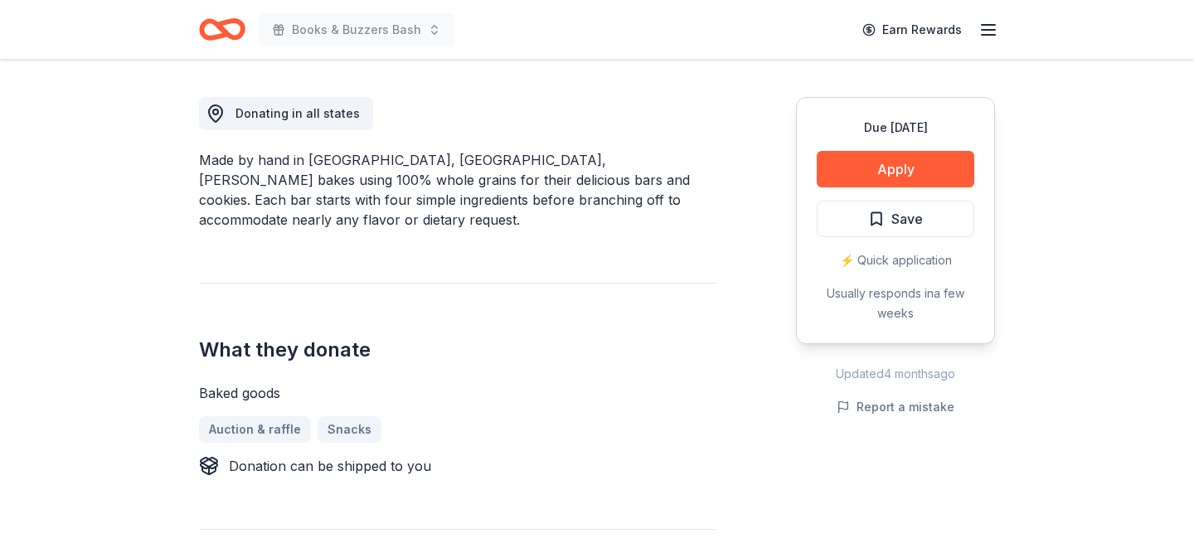
scroll to position [536, 0]
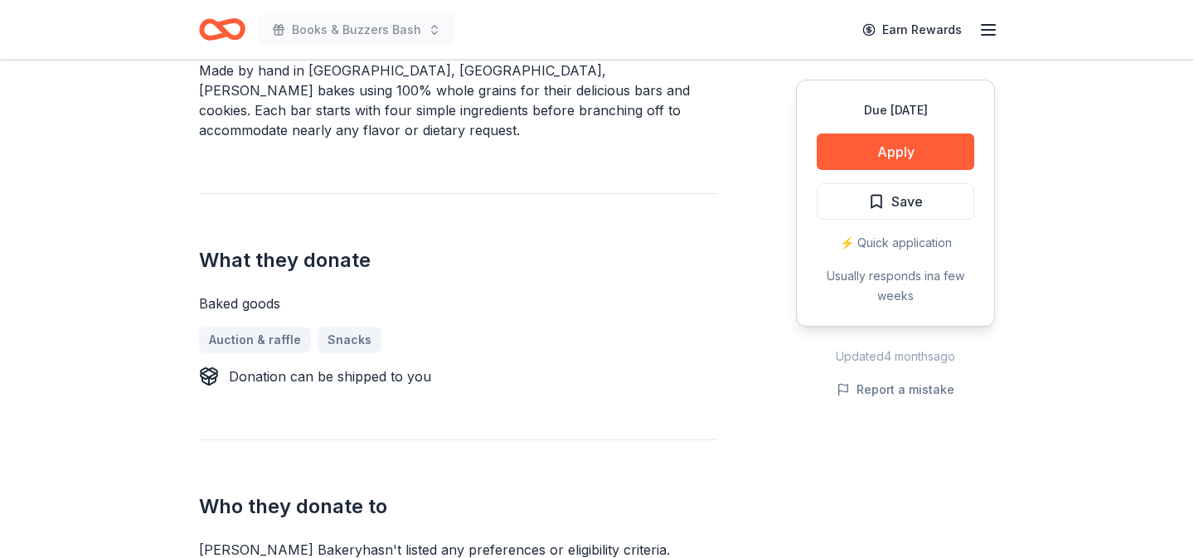
drag, startPoint x: 640, startPoint y: 114, endPoint x: 367, endPoint y: 120, distance: 272.9
click at [395, 122] on div "Donating in all states Made by hand in Boulder, CO, Bobo's bakes using 100% who…" at bounding box center [457, 264] width 517 height 592
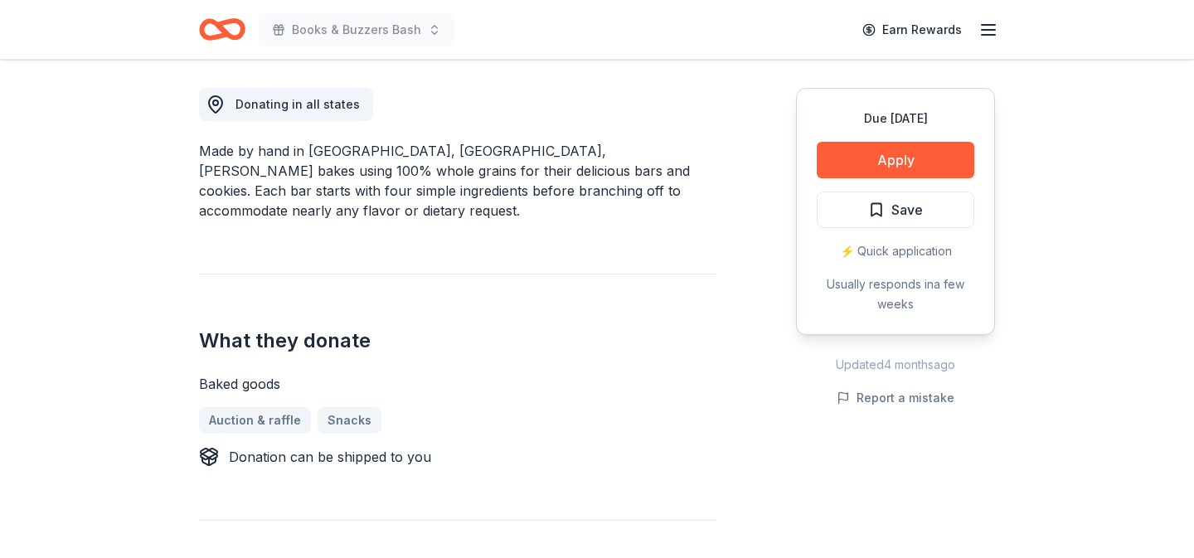
scroll to position [451, 0]
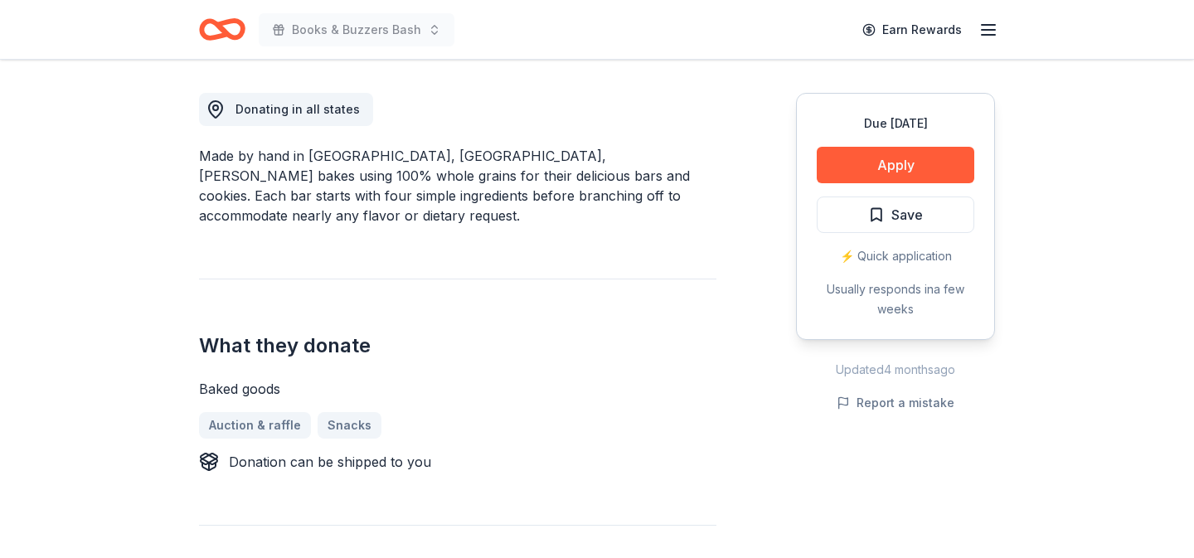
drag, startPoint x: 200, startPoint y: 158, endPoint x: 624, endPoint y: 196, distance: 426.2
click at [624, 196] on div "Made by hand in Boulder, CO, Bobo's bakes using 100% whole grains for their del…" at bounding box center [457, 186] width 517 height 80
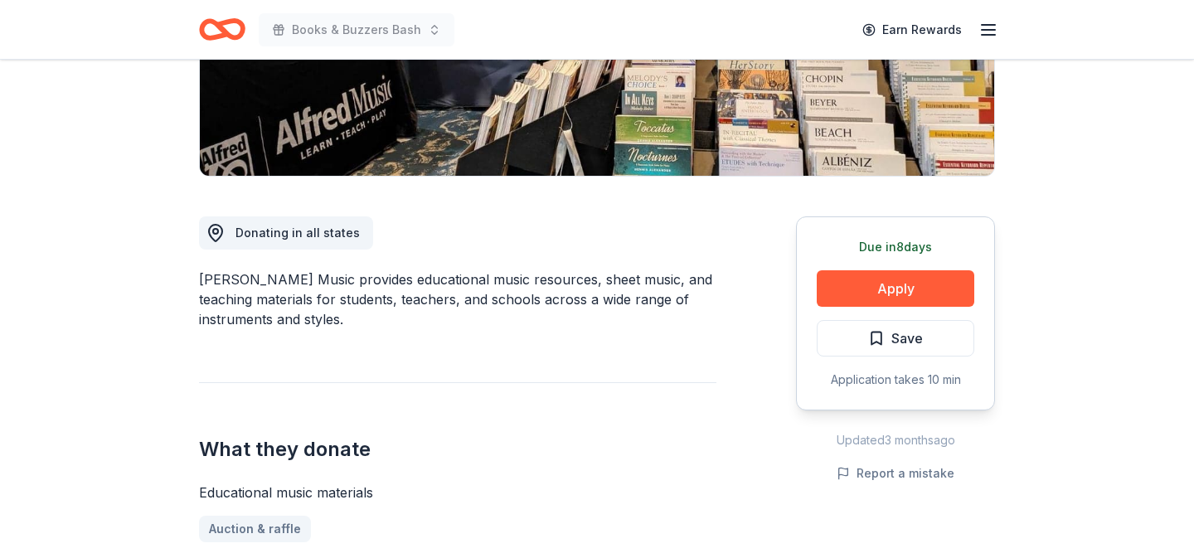
scroll to position [357, 0]
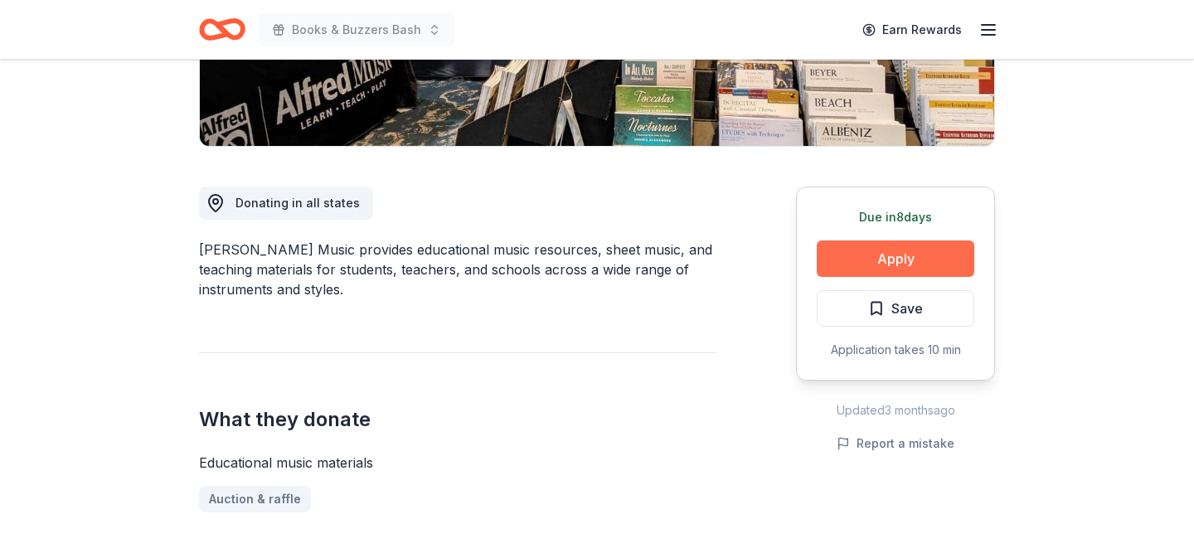
click at [864, 268] on button "Apply" at bounding box center [896, 258] width 158 height 36
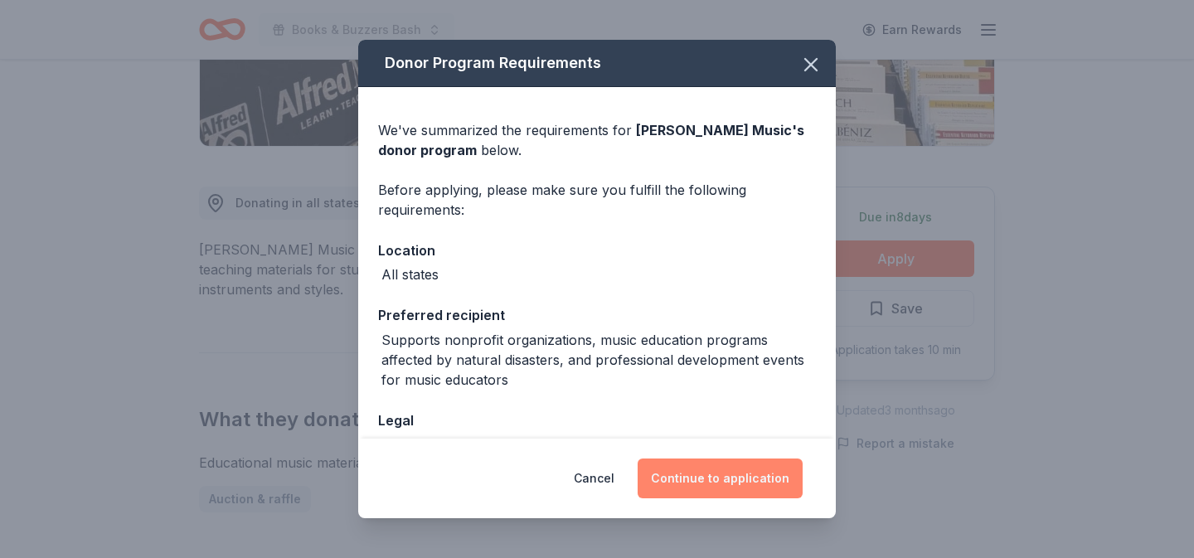
click at [702, 480] on button "Continue to application" at bounding box center [720, 479] width 165 height 40
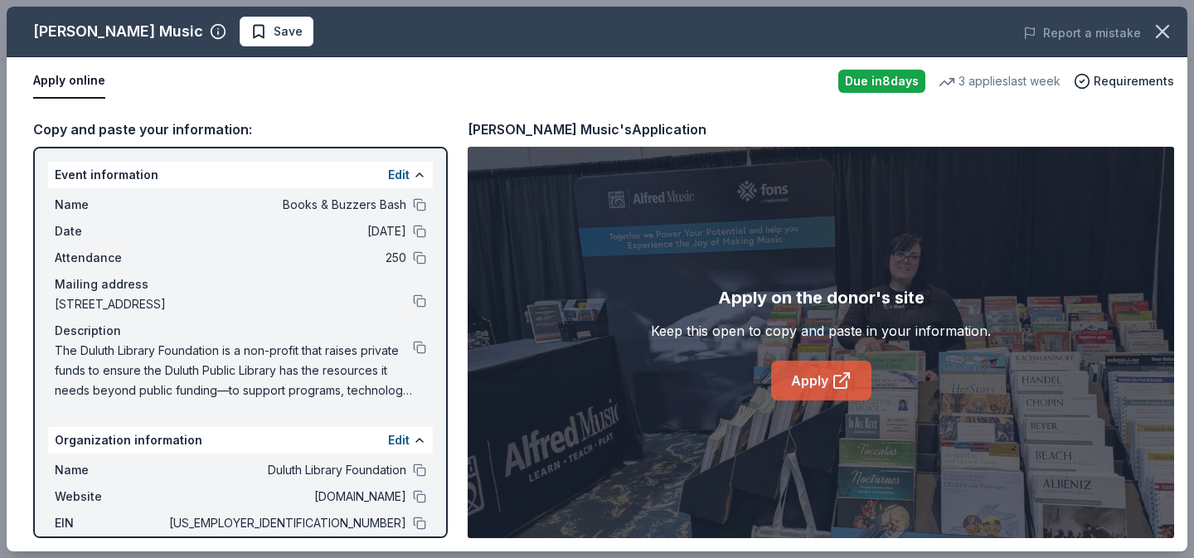
click at [824, 373] on link "Apply" at bounding box center [821, 381] width 100 height 40
